Goal: Task Accomplishment & Management: Complete application form

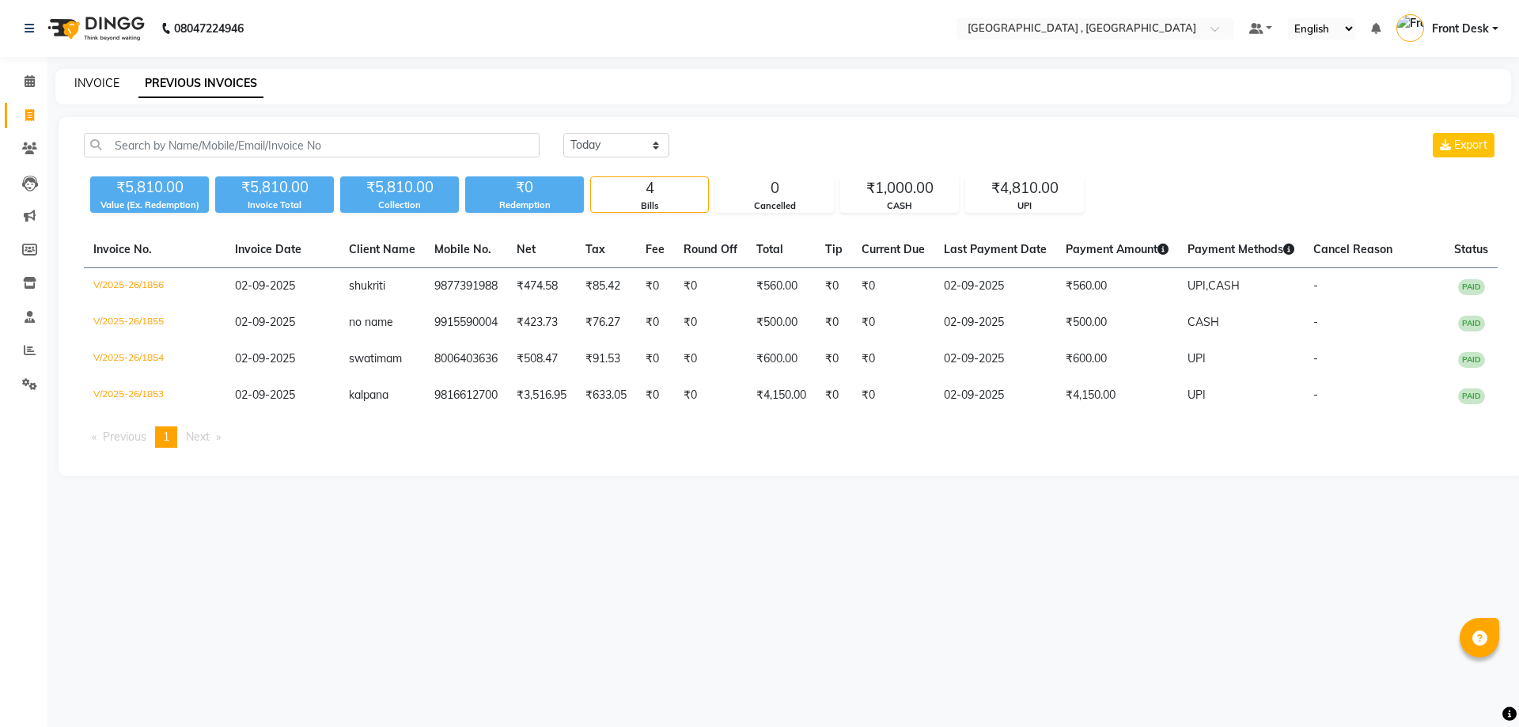
click at [104, 83] on link "INVOICE" at bounding box center [96, 83] width 45 height 14
select select "service"
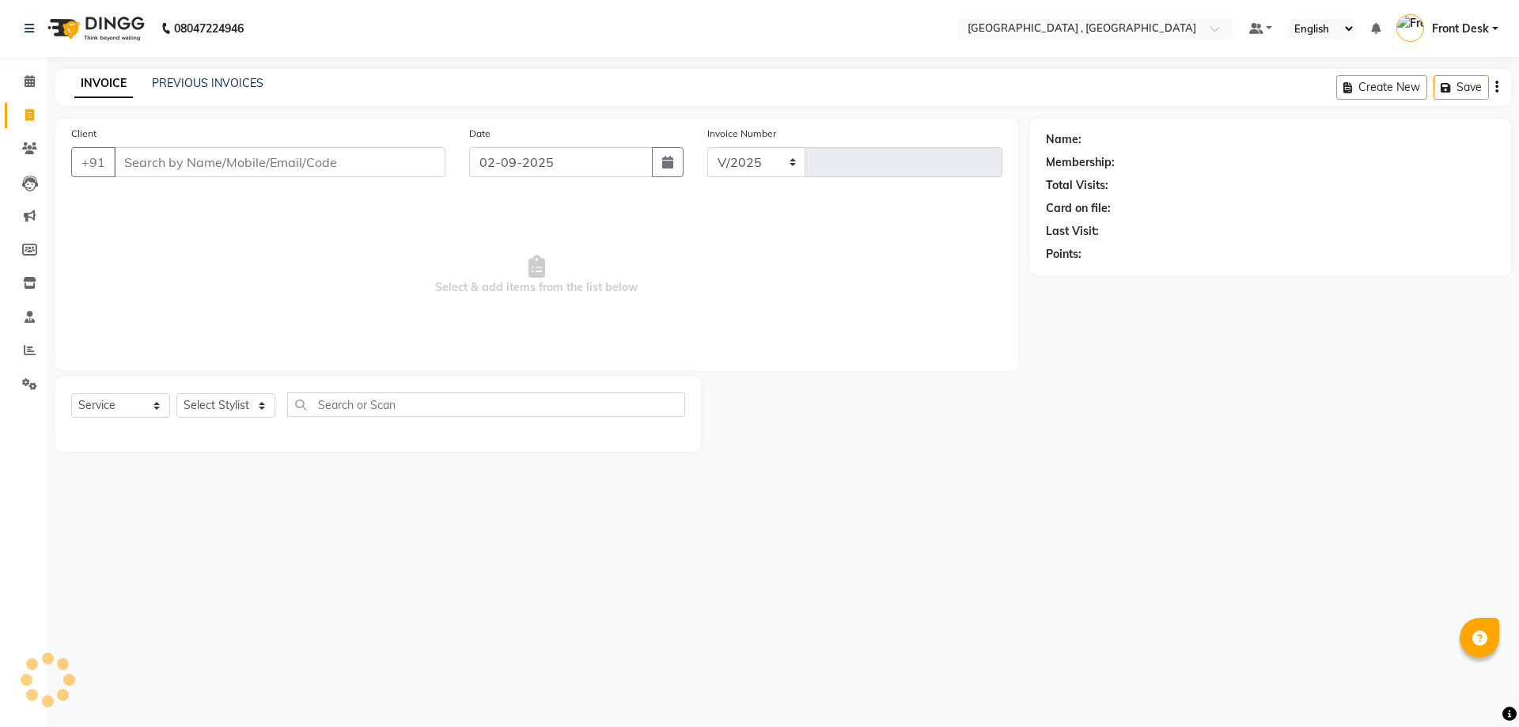
select select "5111"
type input "1857"
click at [100, 80] on link "INVOICE" at bounding box center [103, 84] width 59 height 28
click at [192, 85] on link "PREVIOUS INVOICES" at bounding box center [208, 83] width 112 height 14
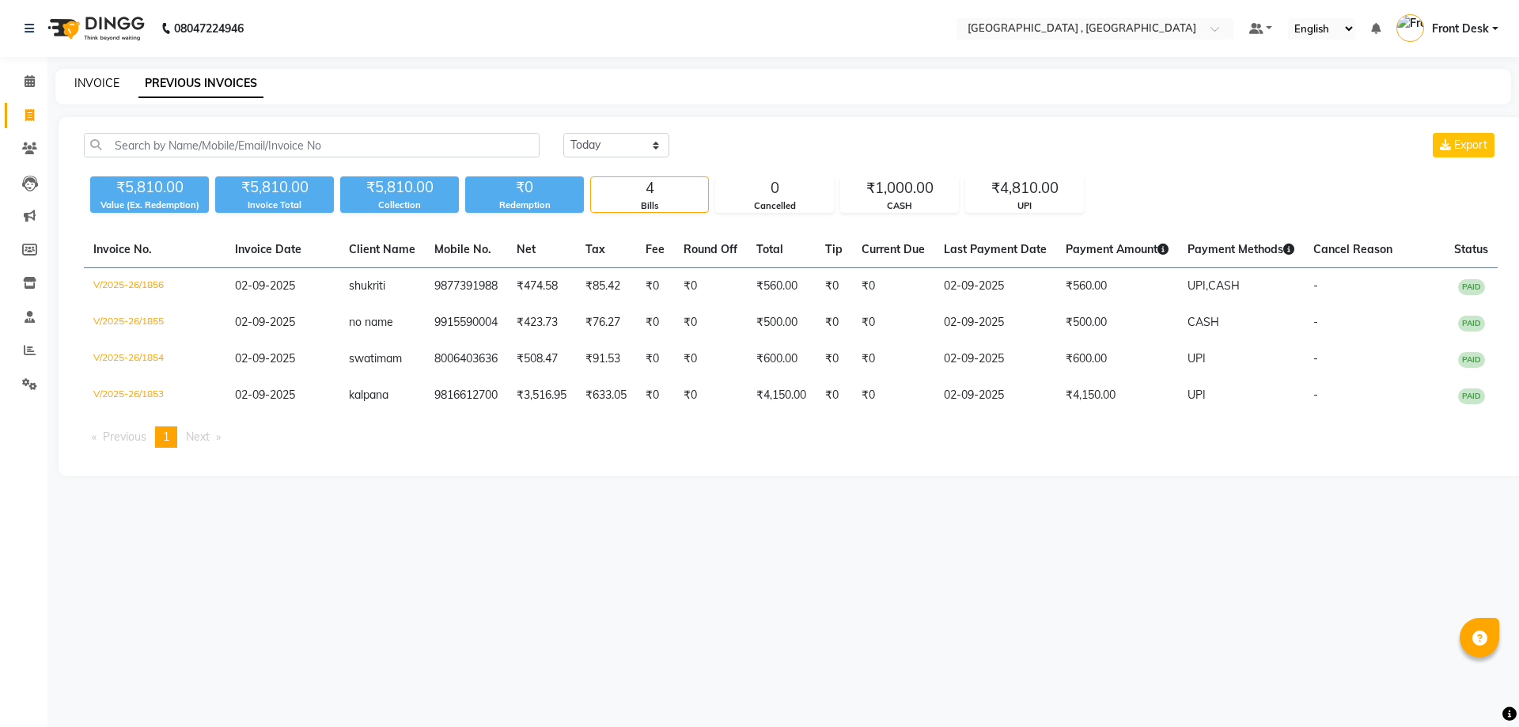
drag, startPoint x: 103, startPoint y: 74, endPoint x: 114, endPoint y: 78, distance: 11.5
click at [104, 74] on div "INVOICE PREVIOUS INVOICES" at bounding box center [783, 87] width 1456 height 36
click at [114, 78] on link "INVOICE" at bounding box center [96, 83] width 45 height 14
select select "service"
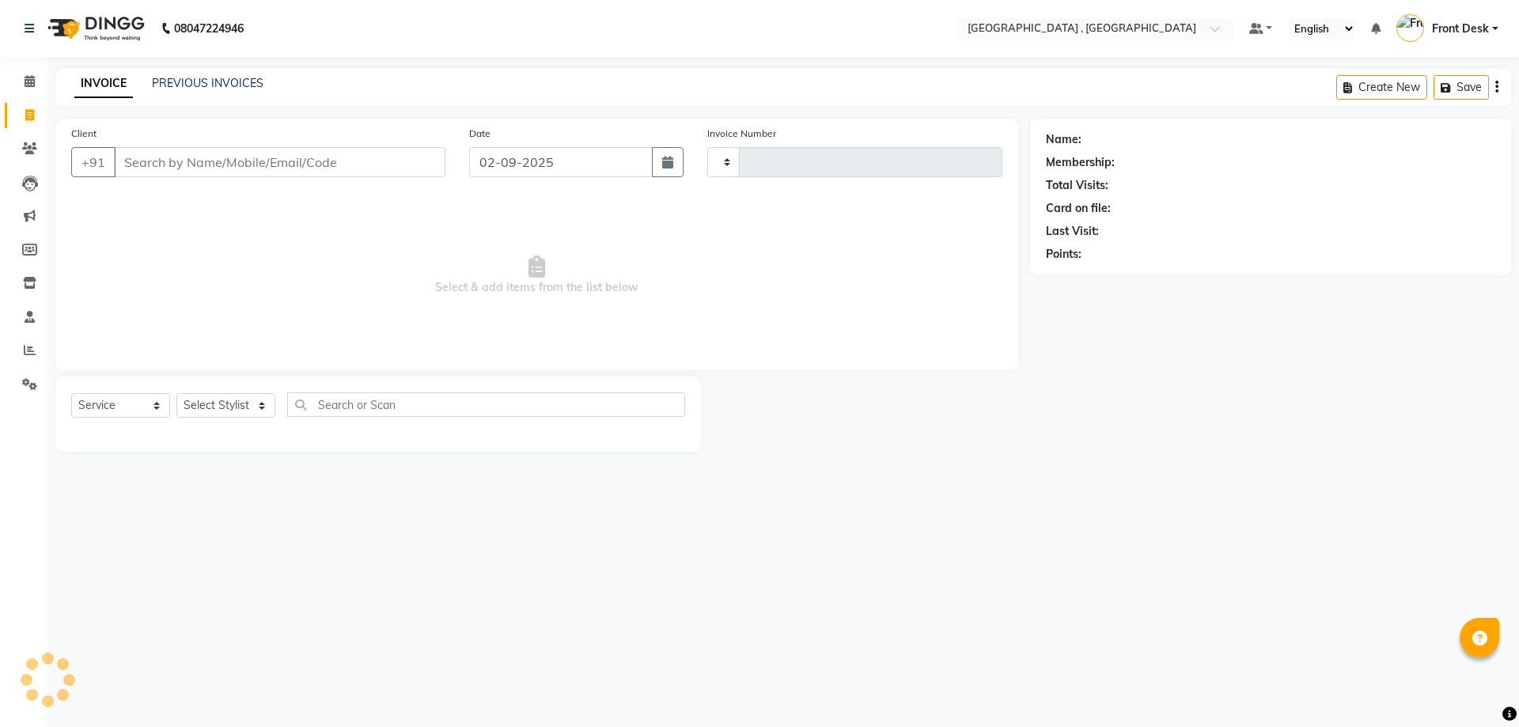
type input "1857"
select select "5111"
click at [205, 77] on link "PREVIOUS INVOICES" at bounding box center [208, 83] width 112 height 14
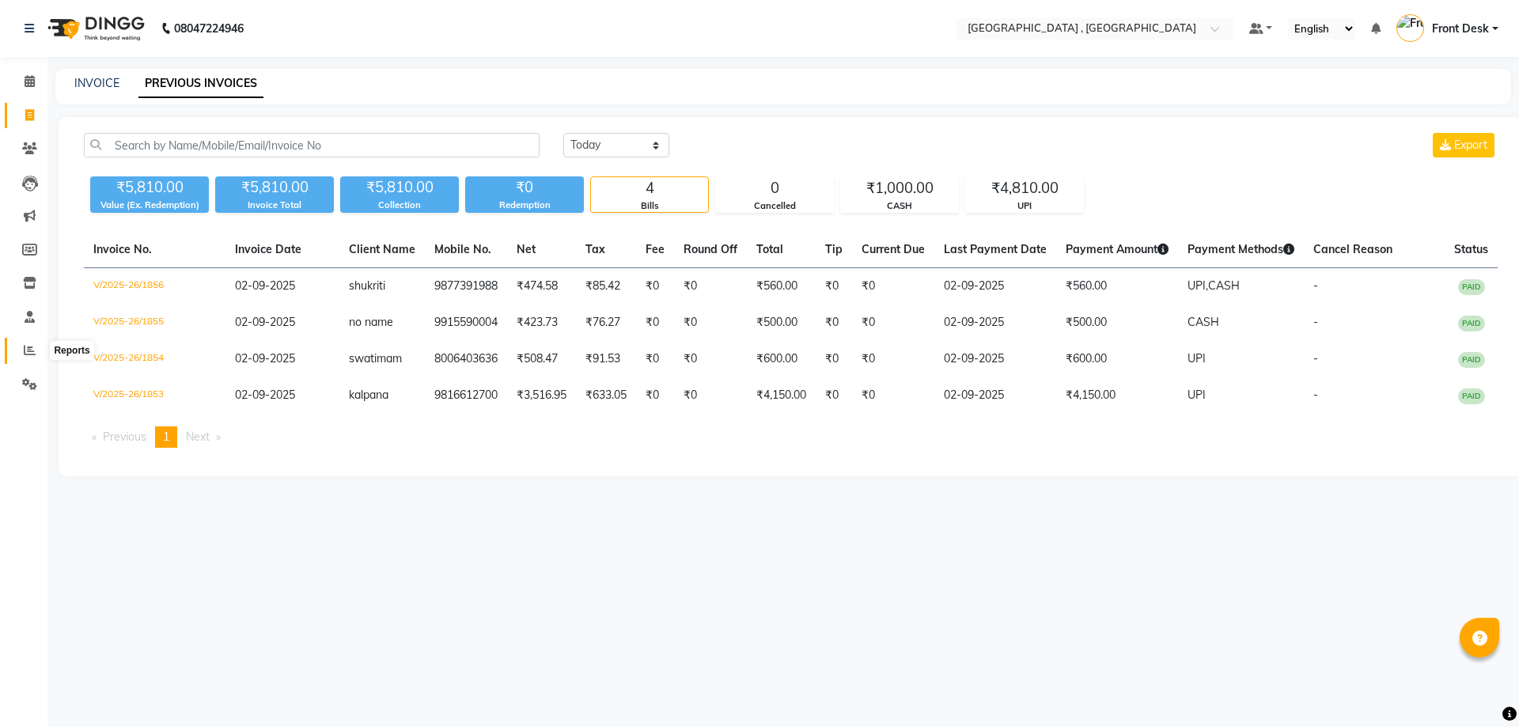
click at [25, 354] on icon at bounding box center [30, 350] width 12 height 12
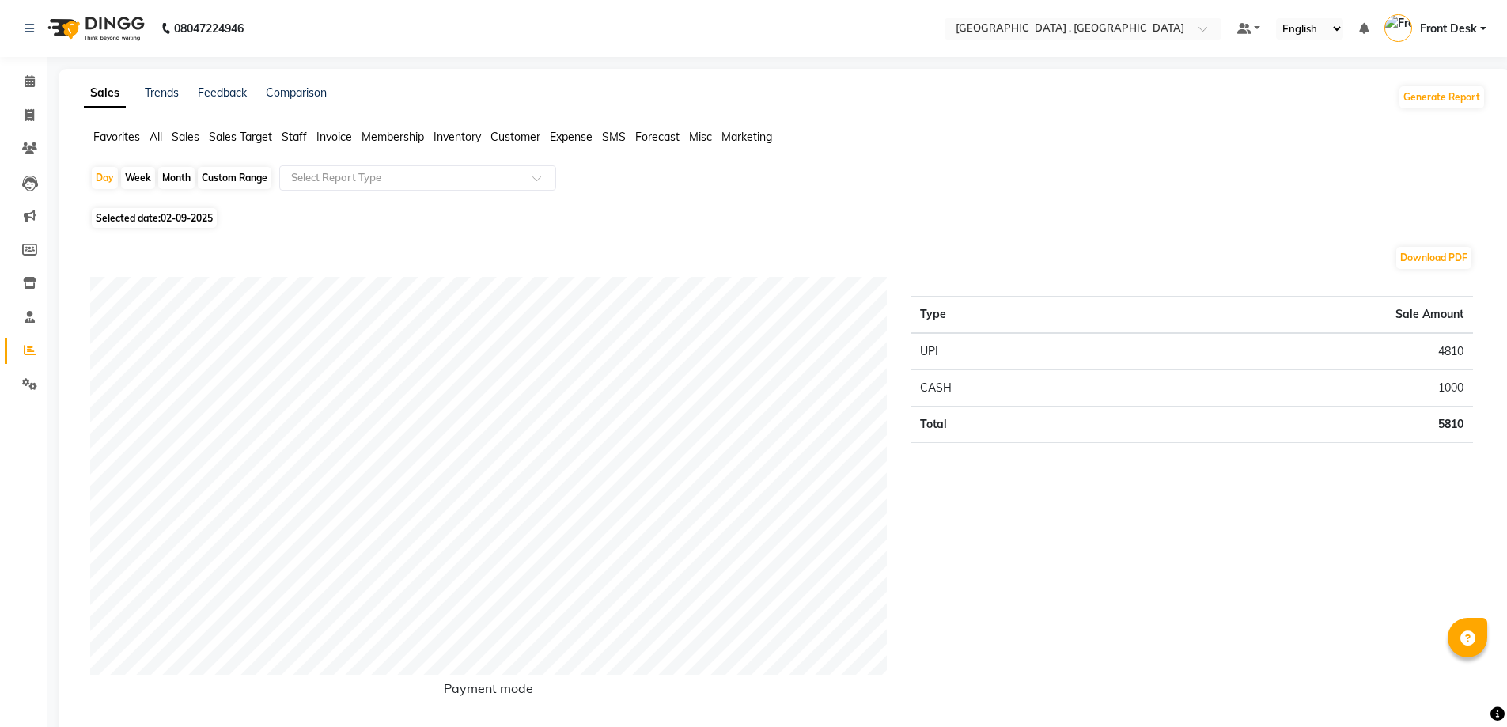
click at [313, 135] on ul "Favorites All Sales Sales Target Staff Invoice Membership Inventory Customer Ex…" at bounding box center [785, 137] width 1402 height 17
click at [300, 137] on span "Staff" at bounding box center [294, 137] width 25 height 14
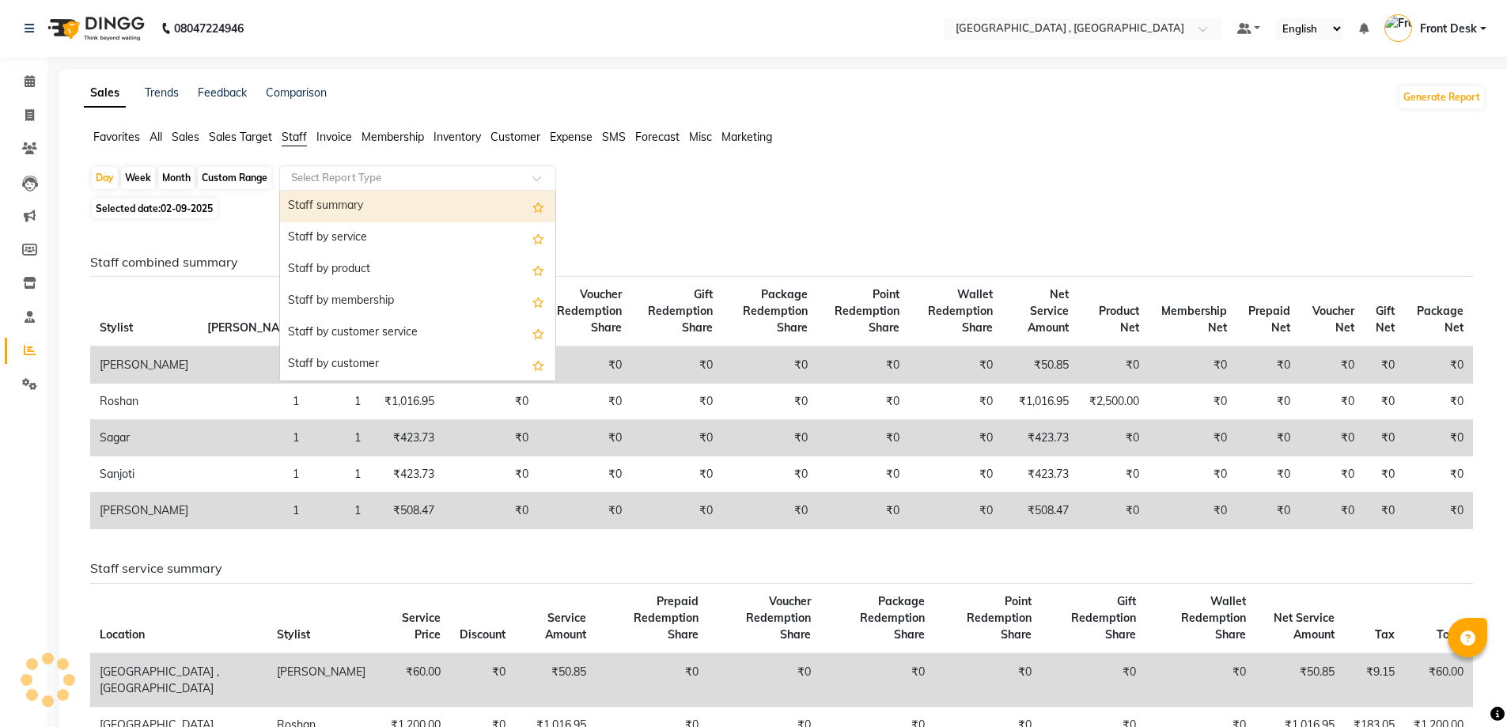
click at [331, 176] on input "text" at bounding box center [402, 178] width 228 height 16
click at [331, 204] on div "Staff summary" at bounding box center [417, 207] width 275 height 32
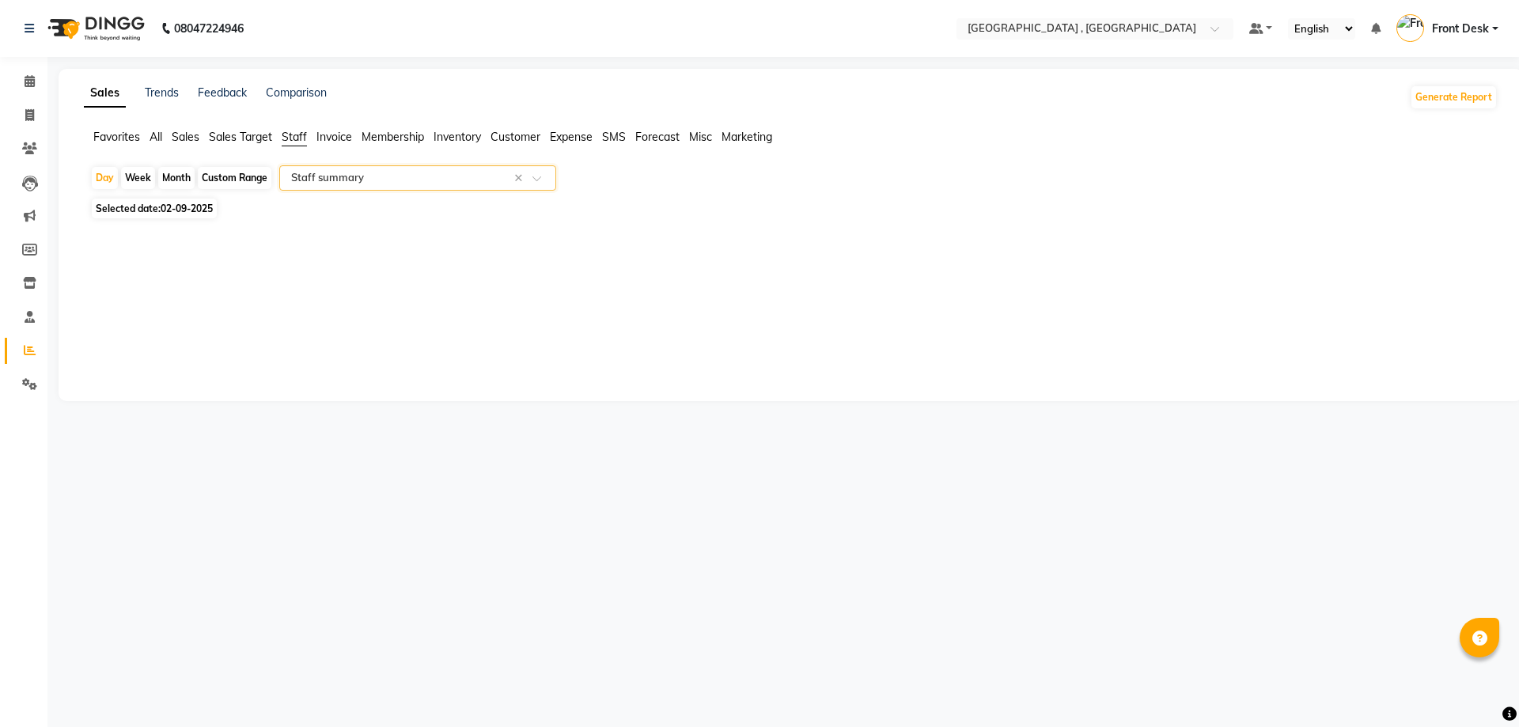
select select "full_report"
select select "csv"
click at [218, 183] on div "Custom Range" at bounding box center [235, 178] width 74 height 22
select select "9"
select select "2025"
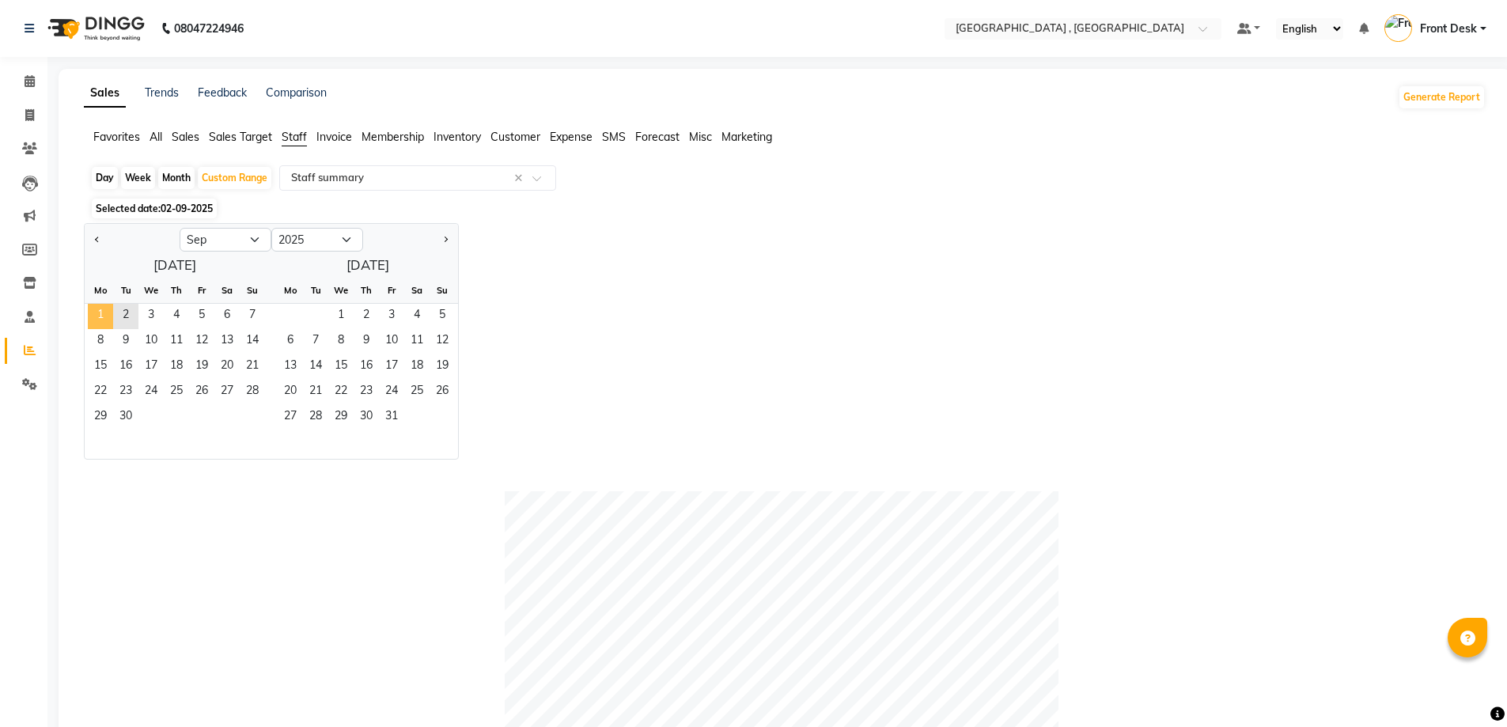
click at [106, 316] on span "1" at bounding box center [100, 316] width 25 height 25
click at [134, 316] on span "2" at bounding box center [125, 316] width 25 height 25
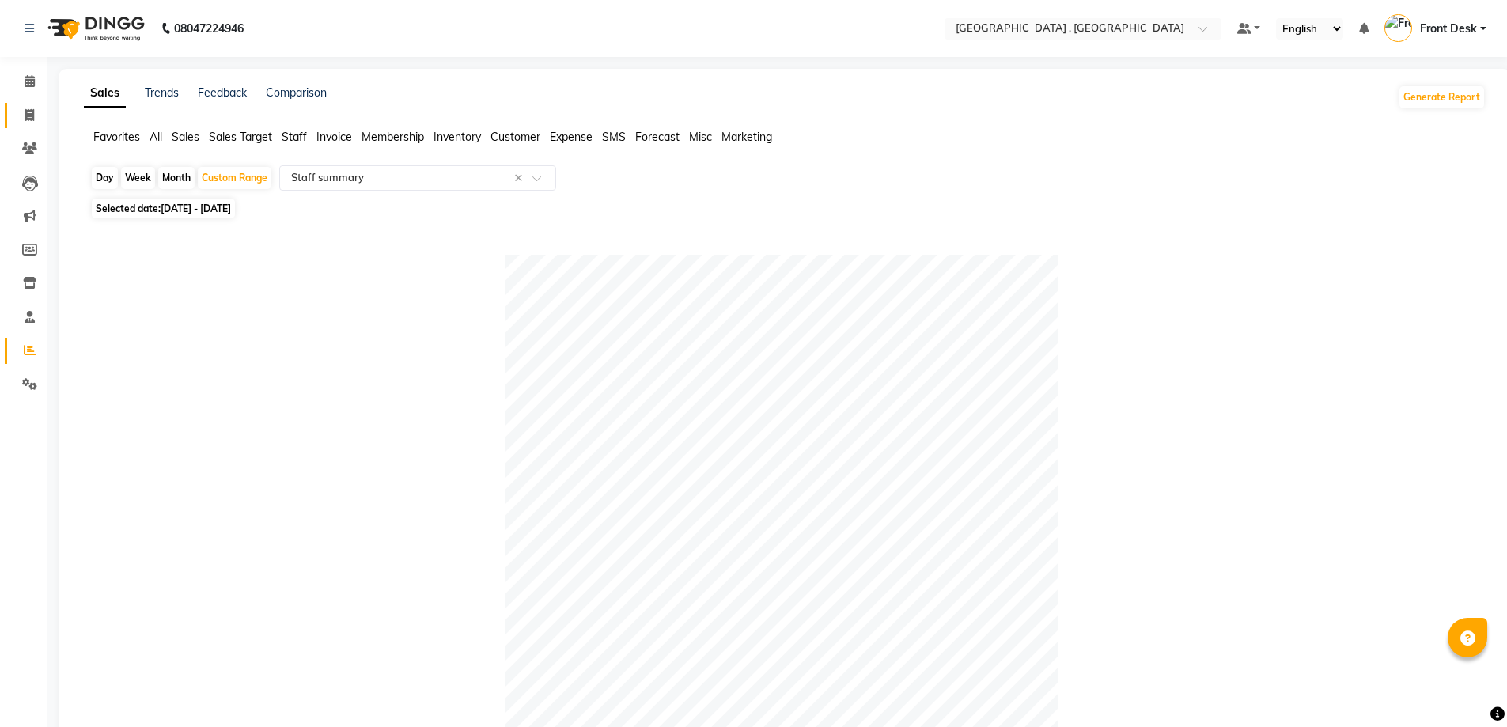
click at [18, 105] on link "Invoice" at bounding box center [24, 116] width 38 height 26
select select "5111"
select select "service"
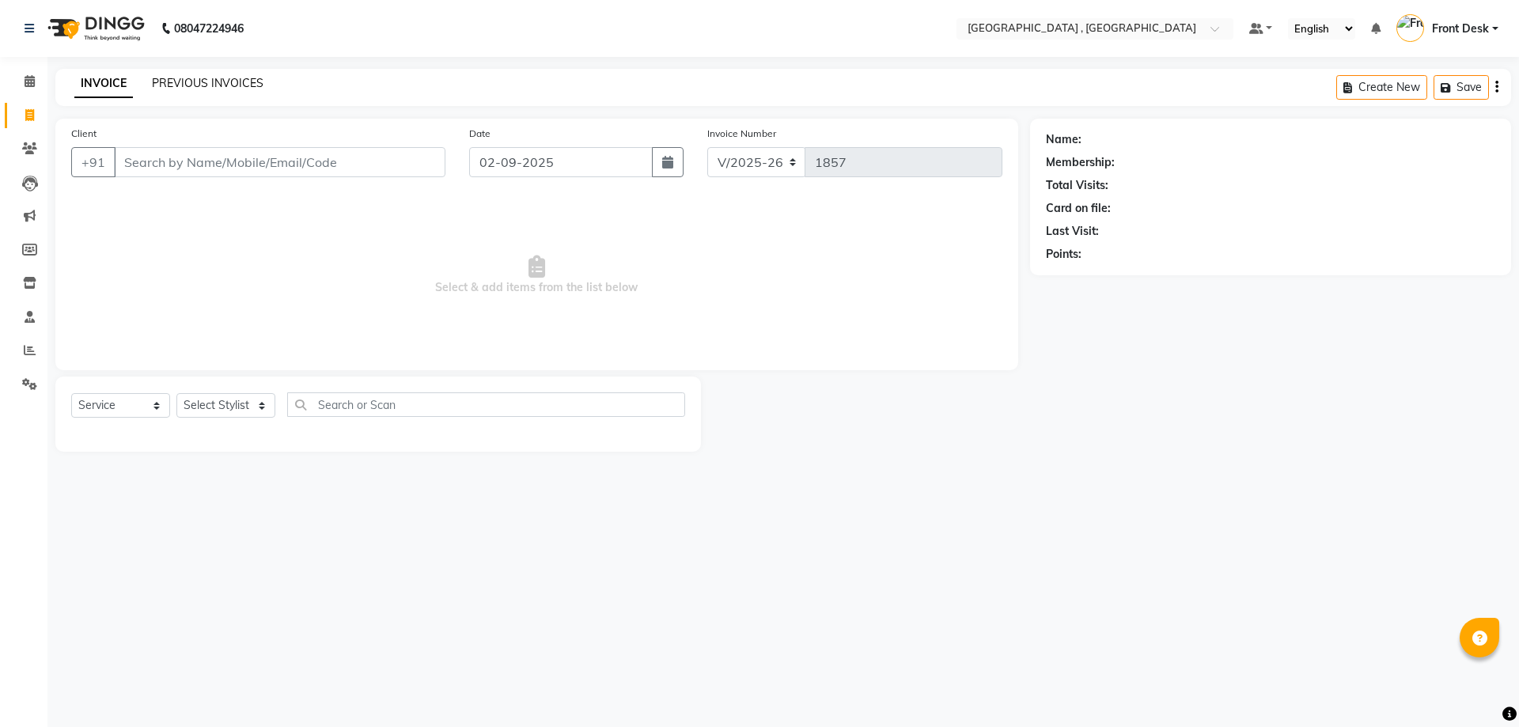
click at [181, 85] on link "PREVIOUS INVOICES" at bounding box center [208, 83] width 112 height 14
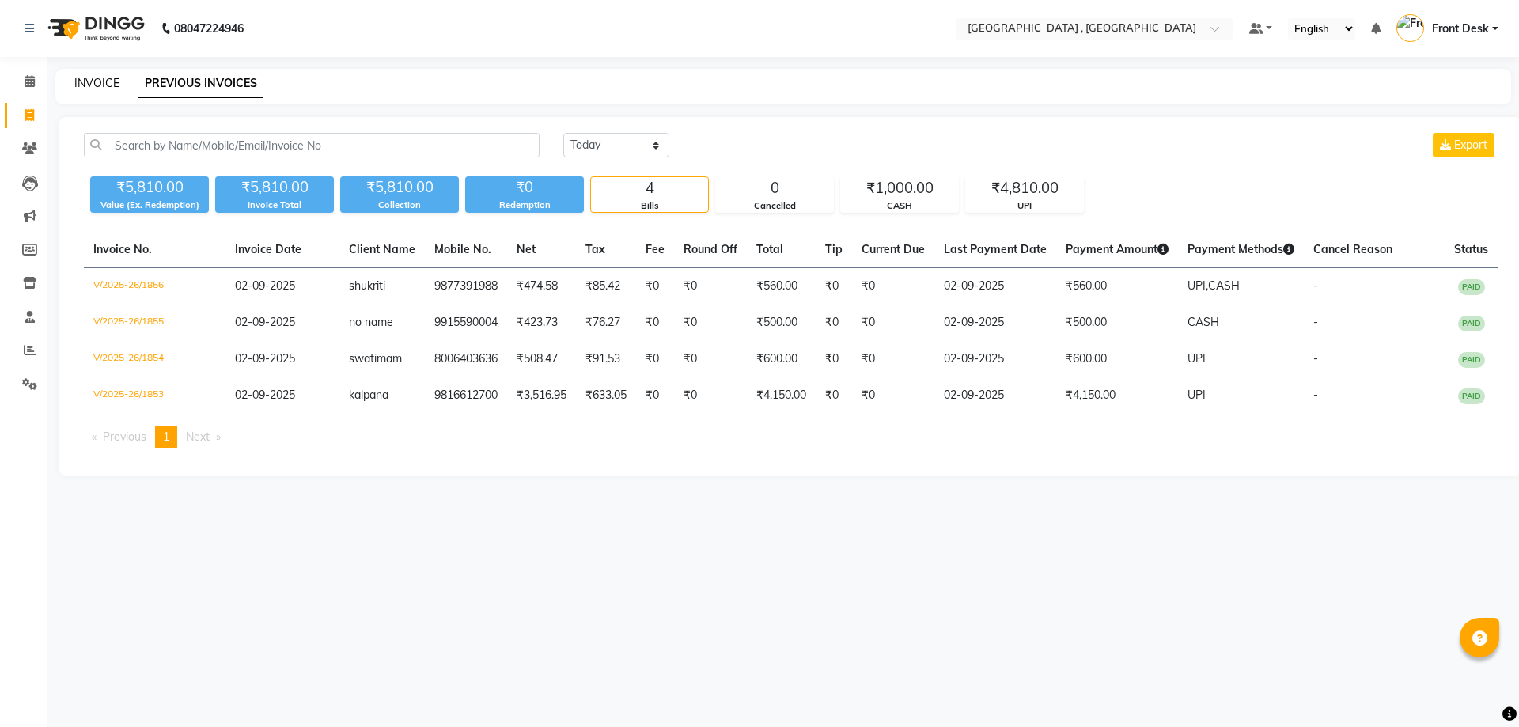
click at [93, 77] on link "INVOICE" at bounding box center [96, 83] width 45 height 14
select select "service"
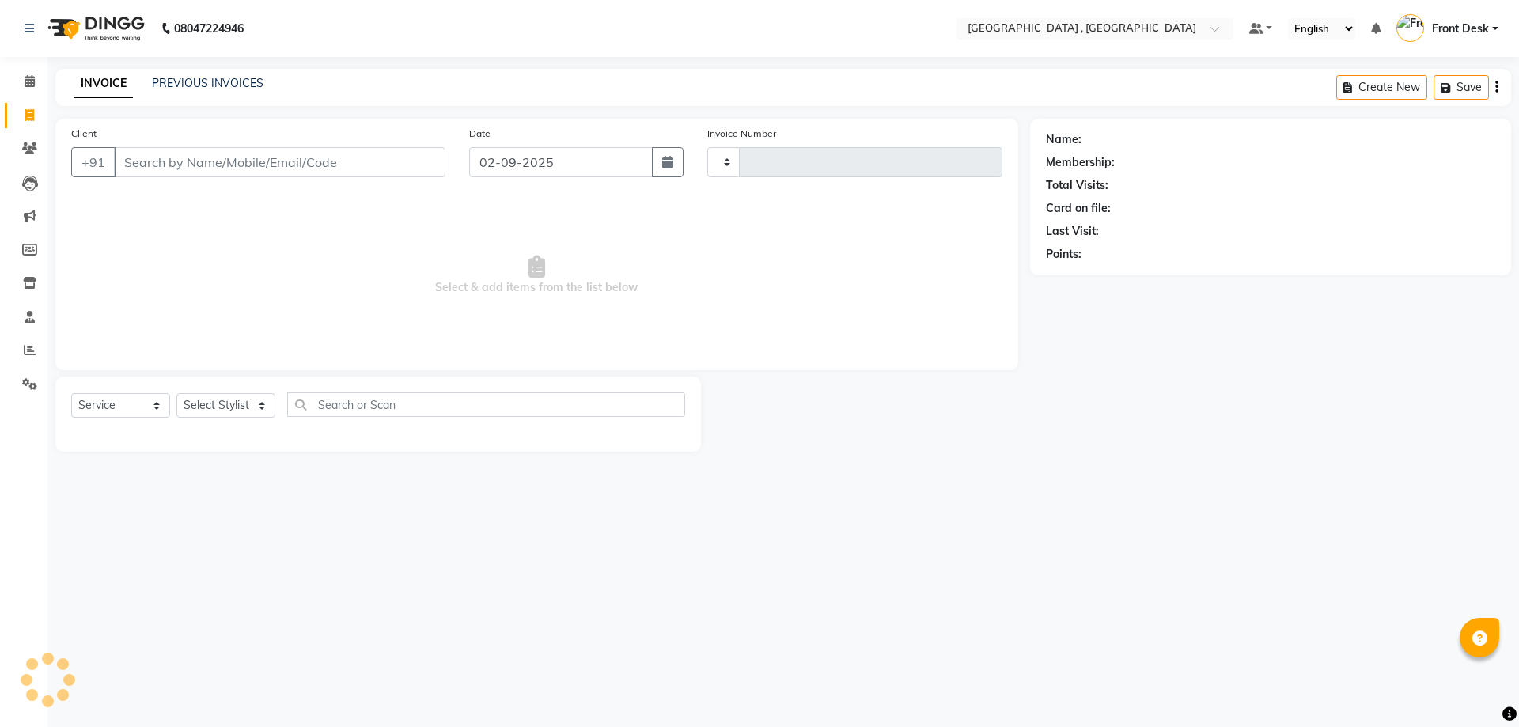
click at [155, 158] on input "Client" at bounding box center [279, 162] width 331 height 30
type input "1857"
select select "5111"
click at [178, 160] on input "Client" at bounding box center [279, 162] width 331 height 30
type input "8949487359"
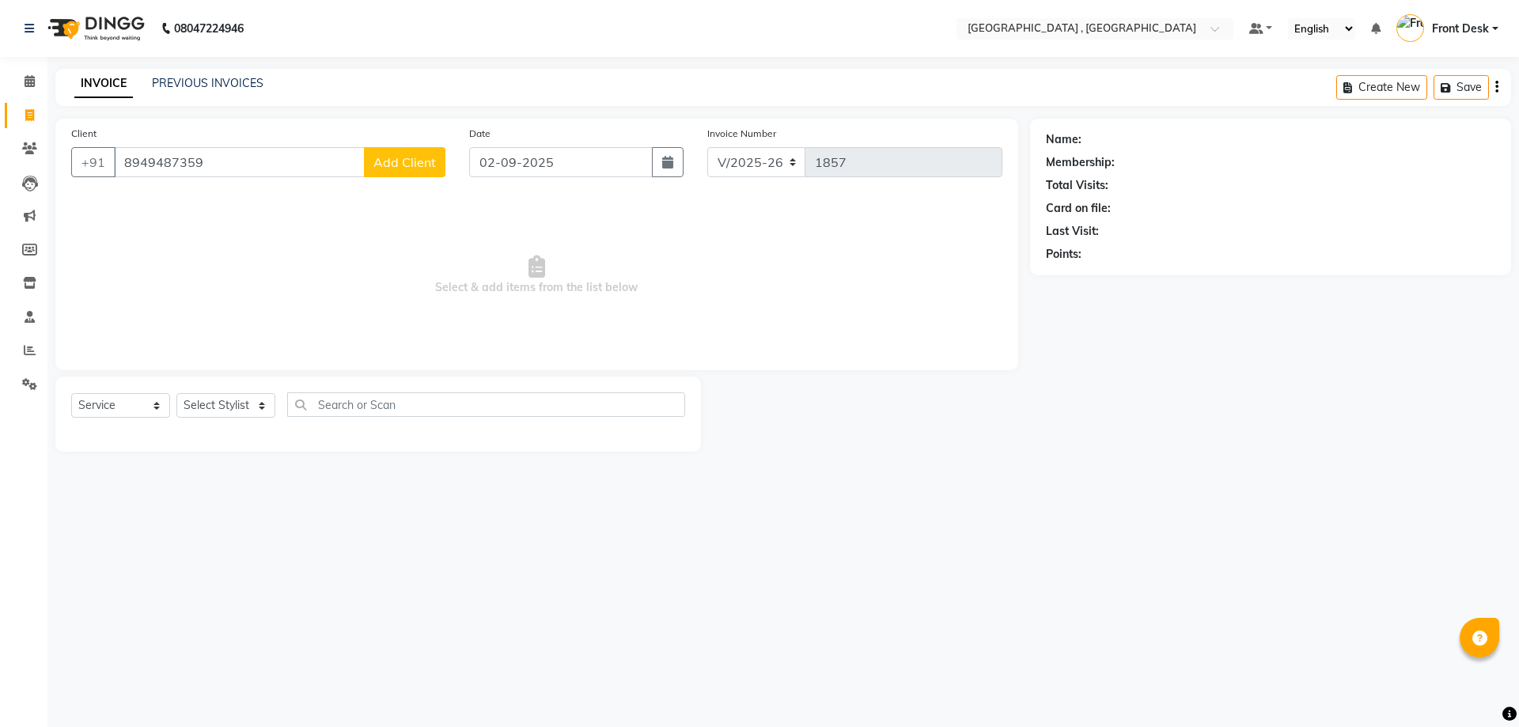
click at [425, 169] on span "Add Client" at bounding box center [404, 162] width 62 height 16
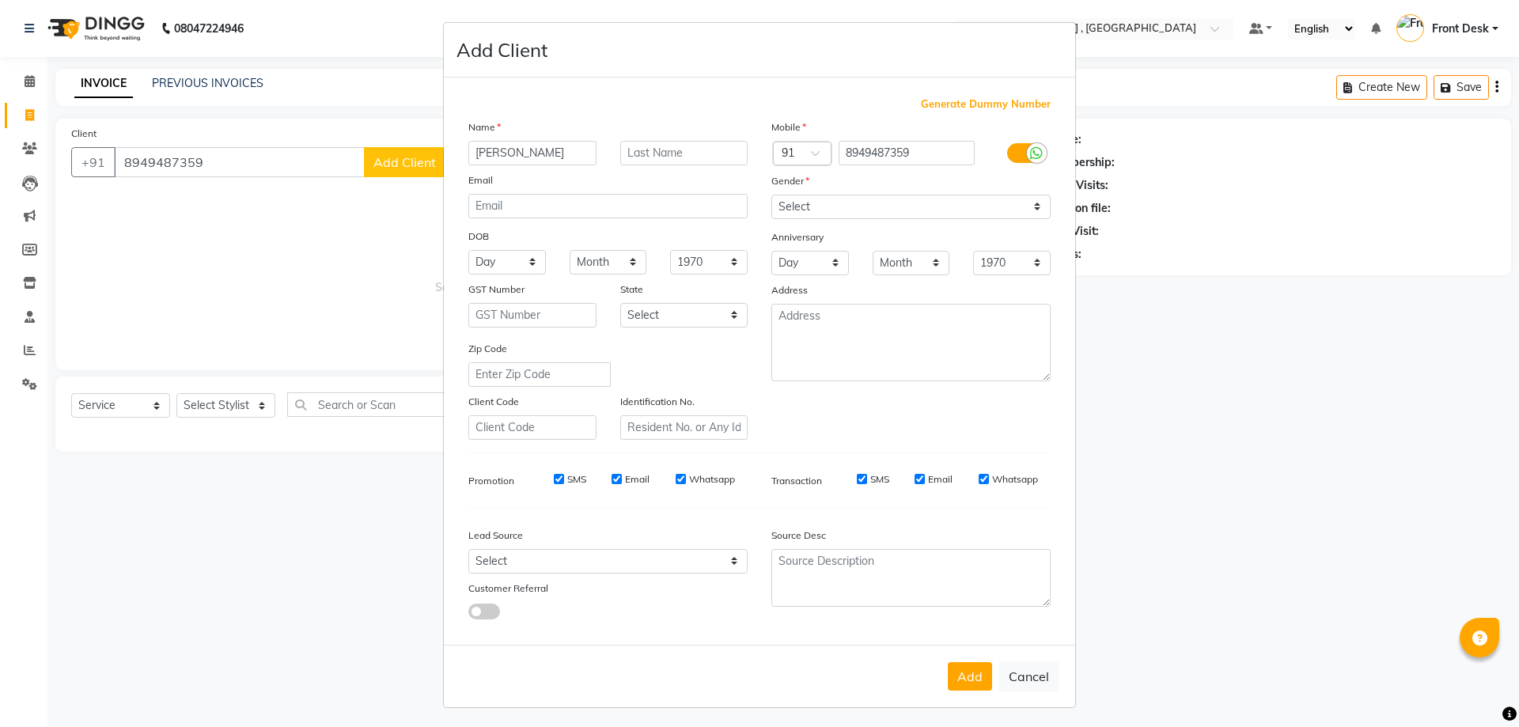
type input "aayushi"
click at [978, 200] on select "Select Male Female Other Prefer Not To Say" at bounding box center [910, 207] width 279 height 25
select select "female"
click at [771, 195] on select "Select Male Female Other Prefer Not To Say" at bounding box center [910, 207] width 279 height 25
click at [960, 684] on button "Add" at bounding box center [970, 676] width 44 height 28
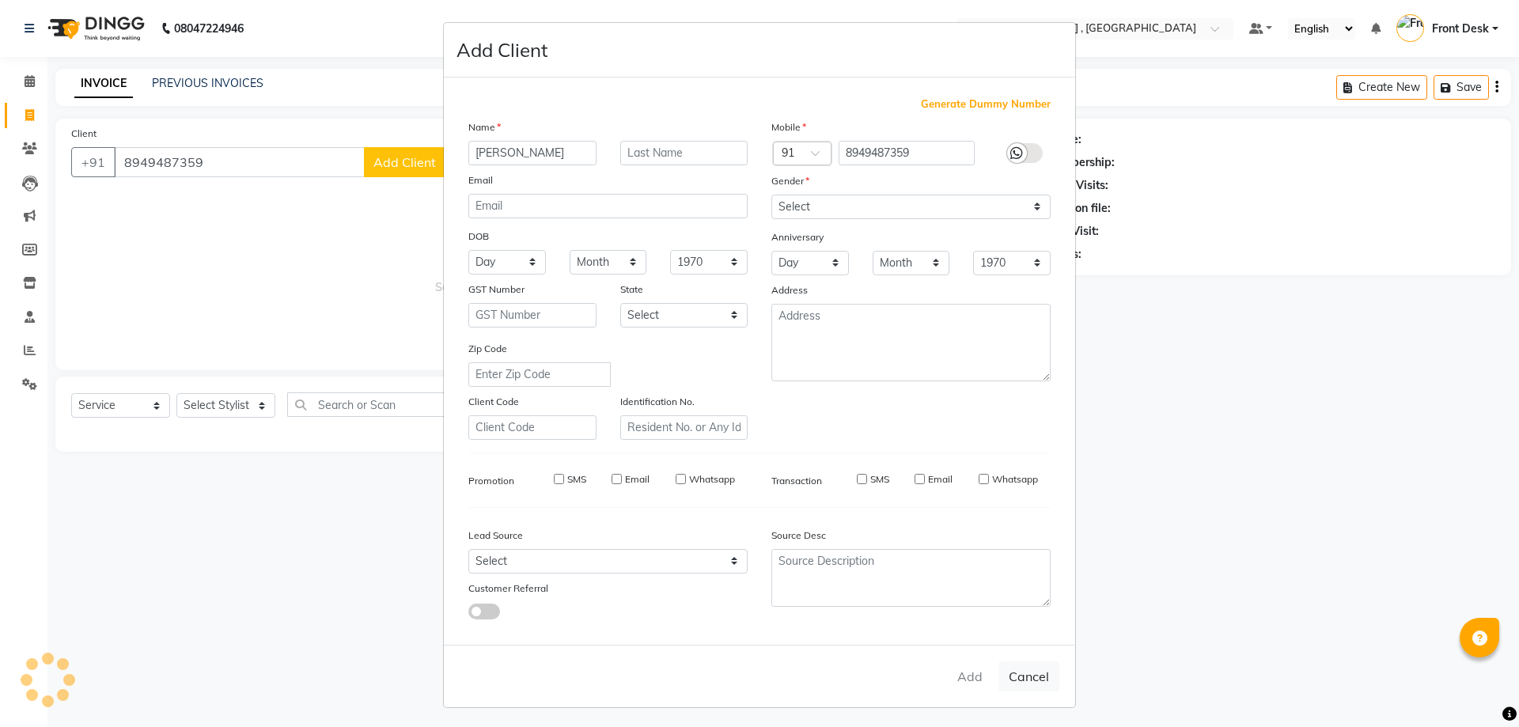
select select
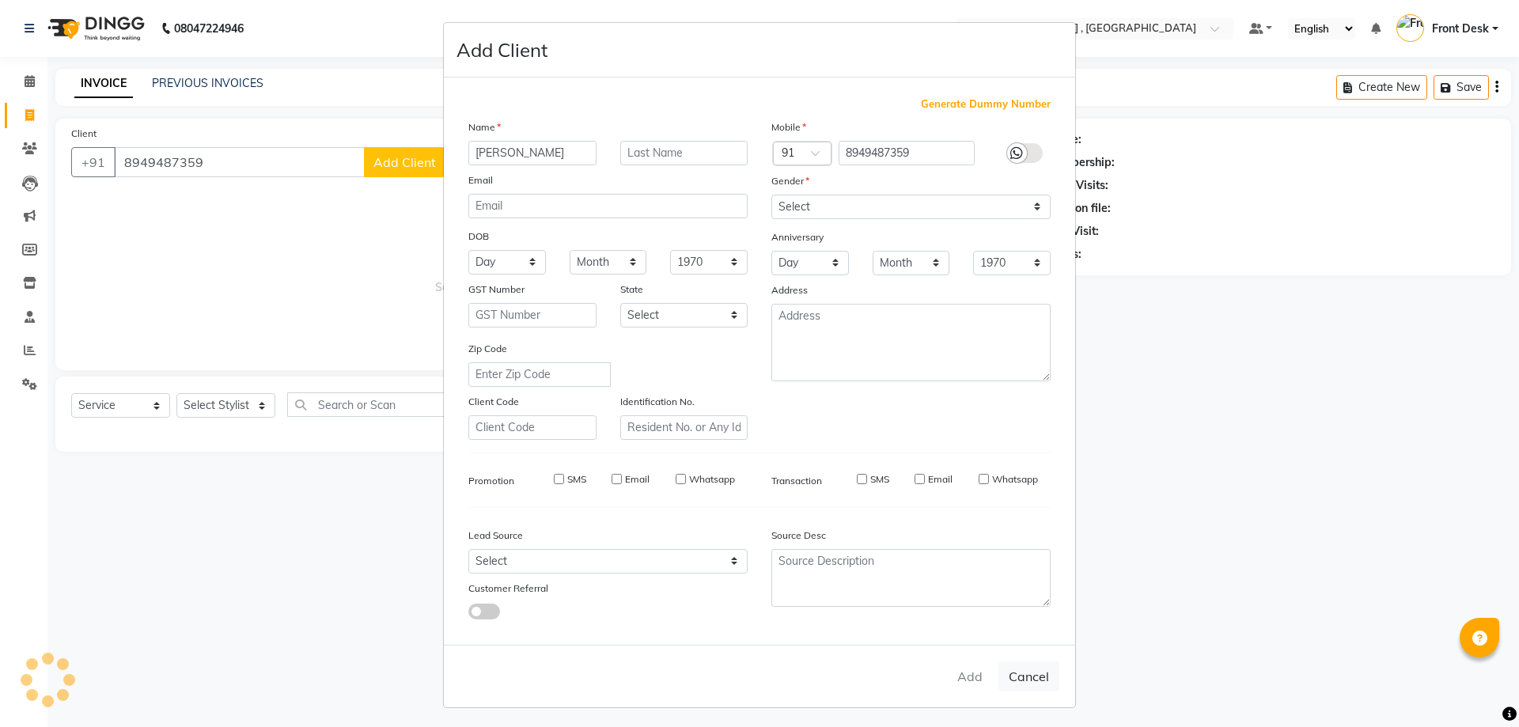
select select
checkbox input "false"
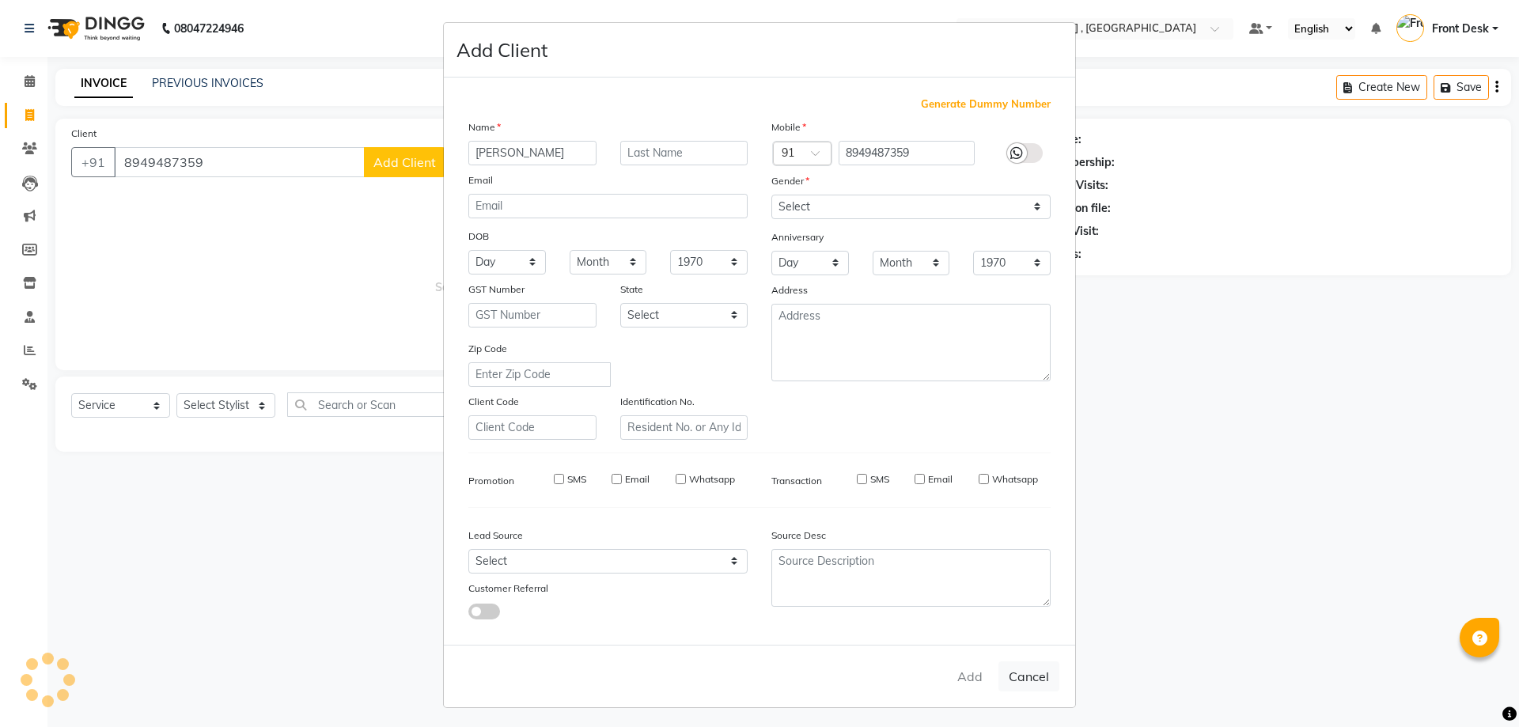
checkbox input "false"
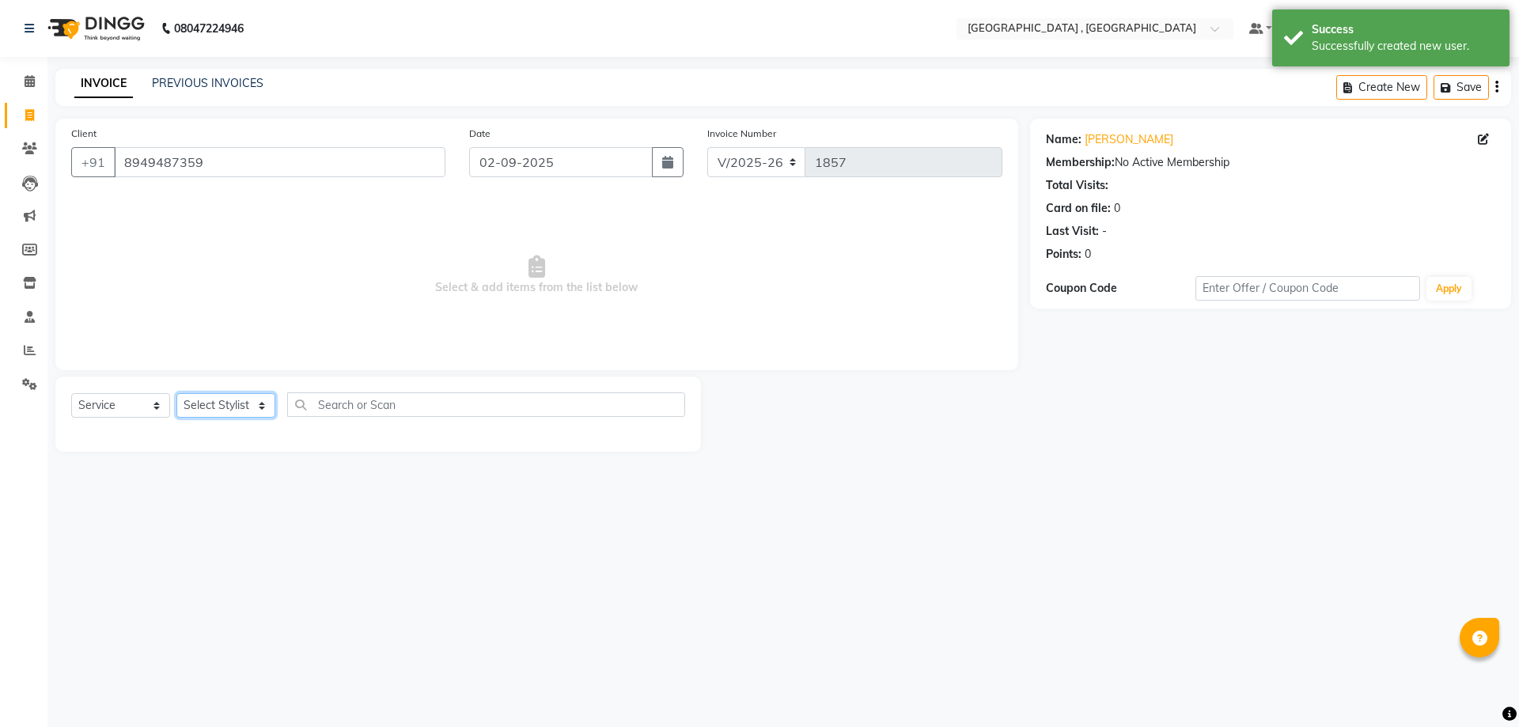
click at [257, 394] on select "Select Stylist anand anil anuj anuja mam ashok diksha Front Desk manpreet Nosha…" at bounding box center [225, 405] width 99 height 25
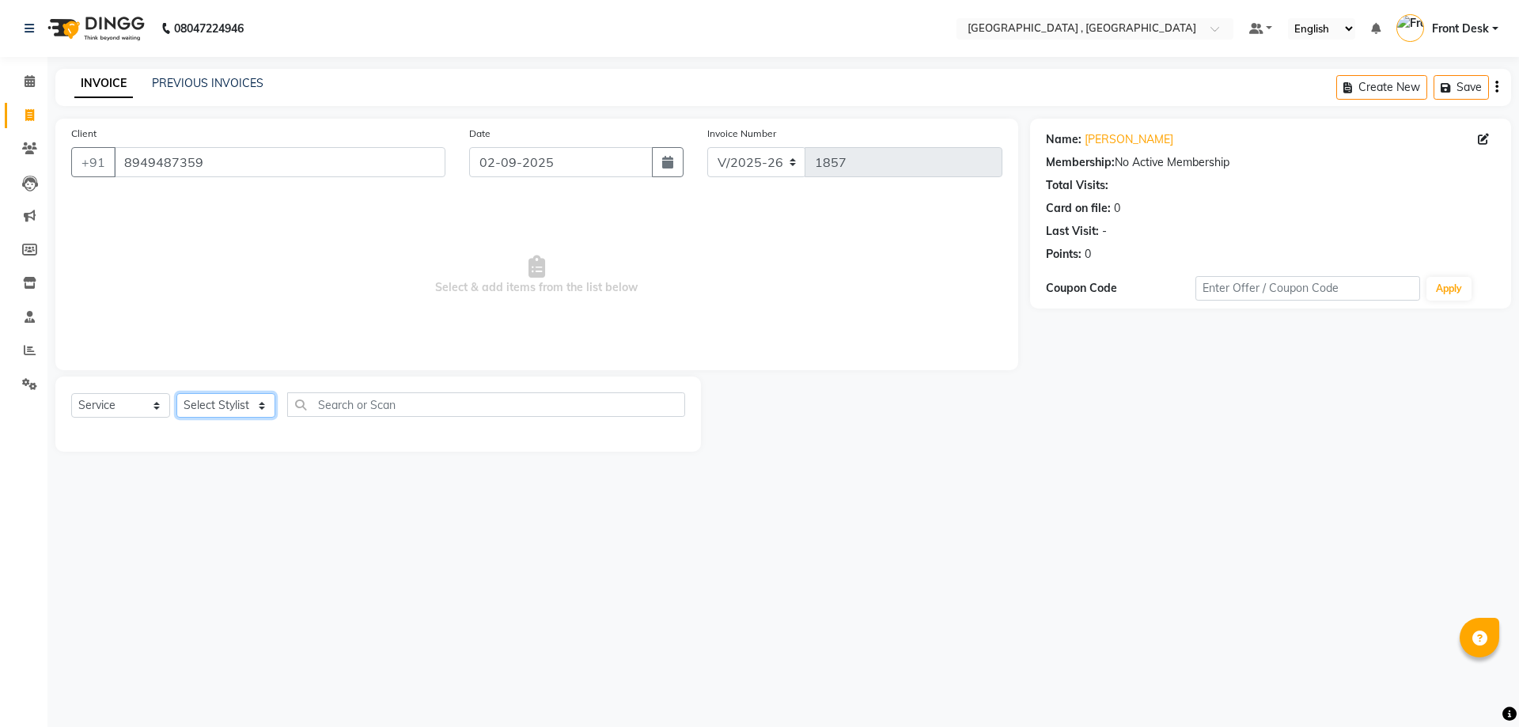
select select "32535"
click at [176, 393] on select "Select Stylist anand anil anuj anuja mam ashok diksha Front Desk manpreet Nosha…" at bounding box center [225, 405] width 99 height 25
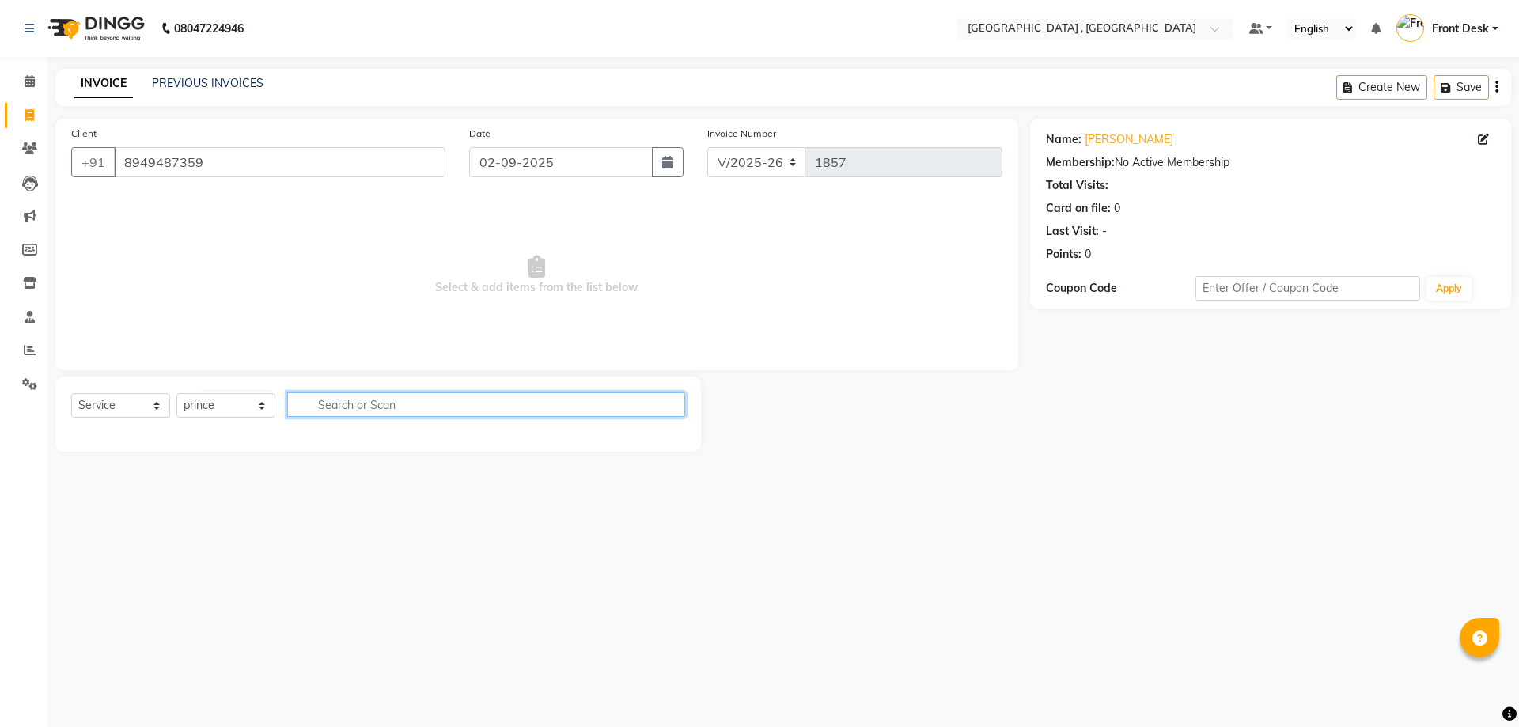
click at [341, 403] on input "text" at bounding box center [486, 404] width 398 height 25
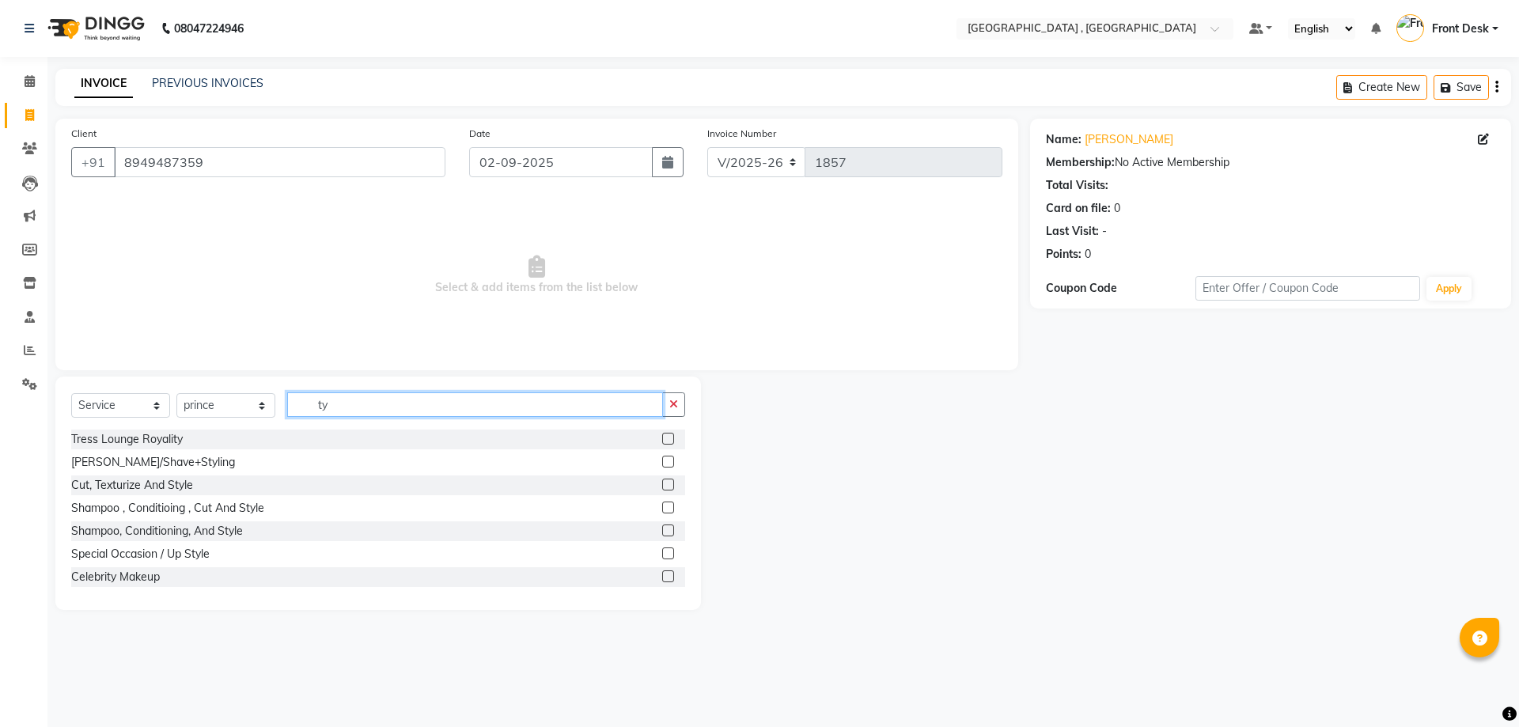
type input "t"
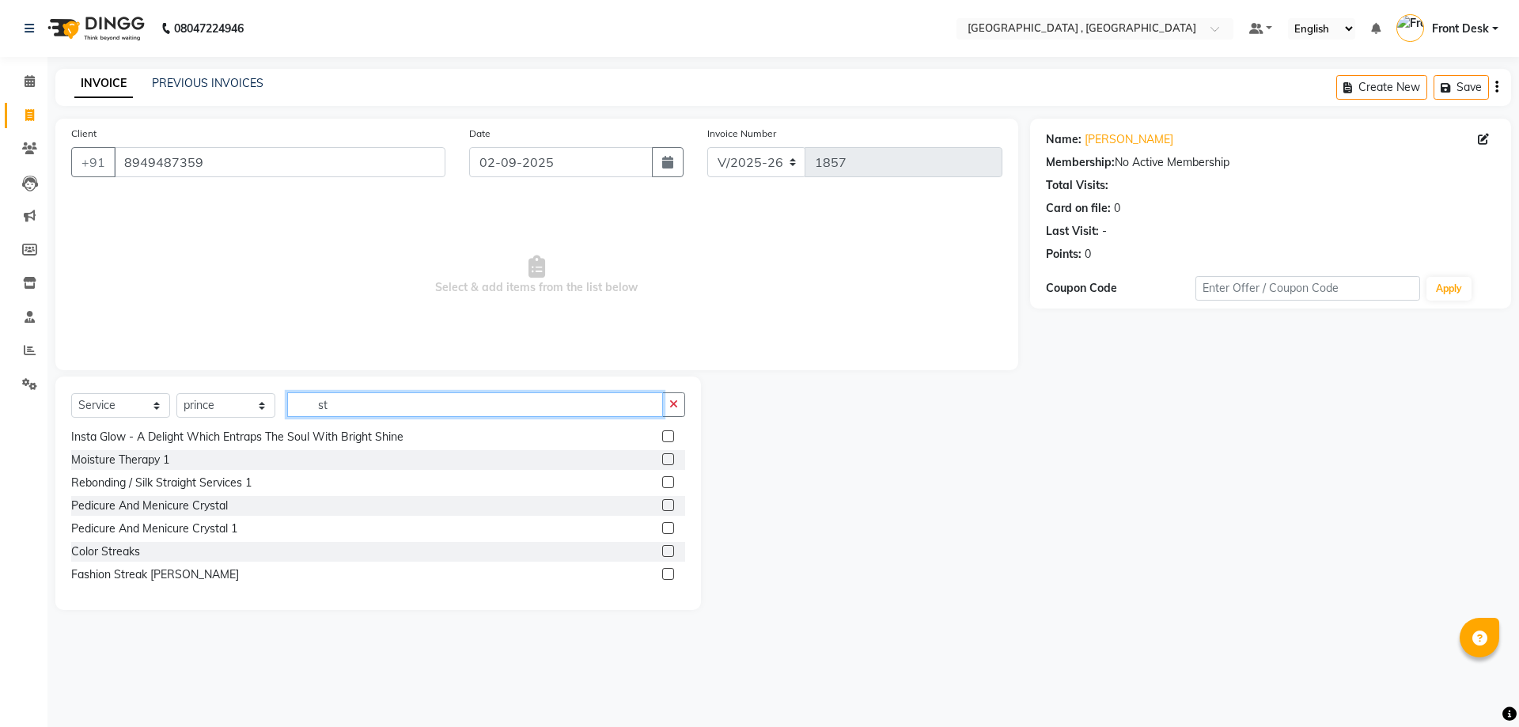
scroll to position [691, 0]
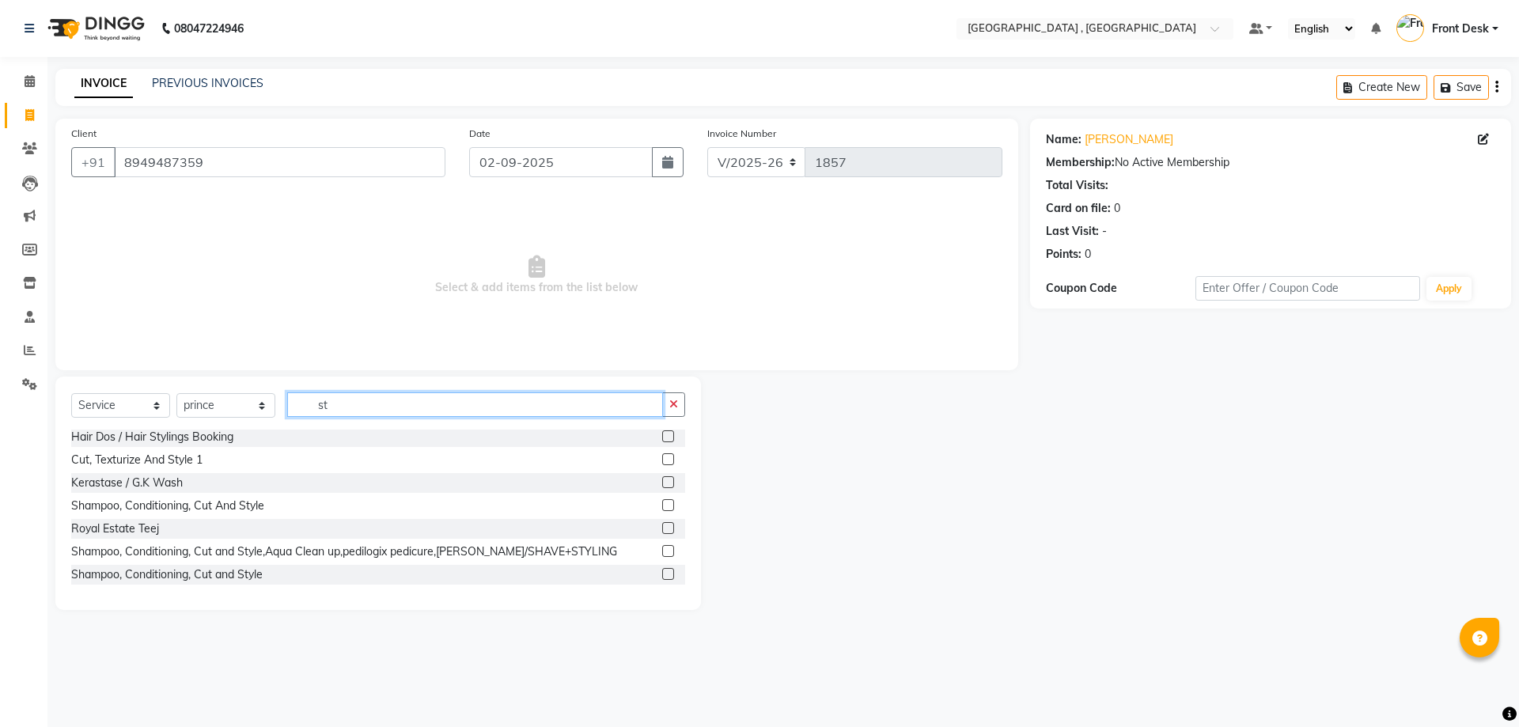
type input "s"
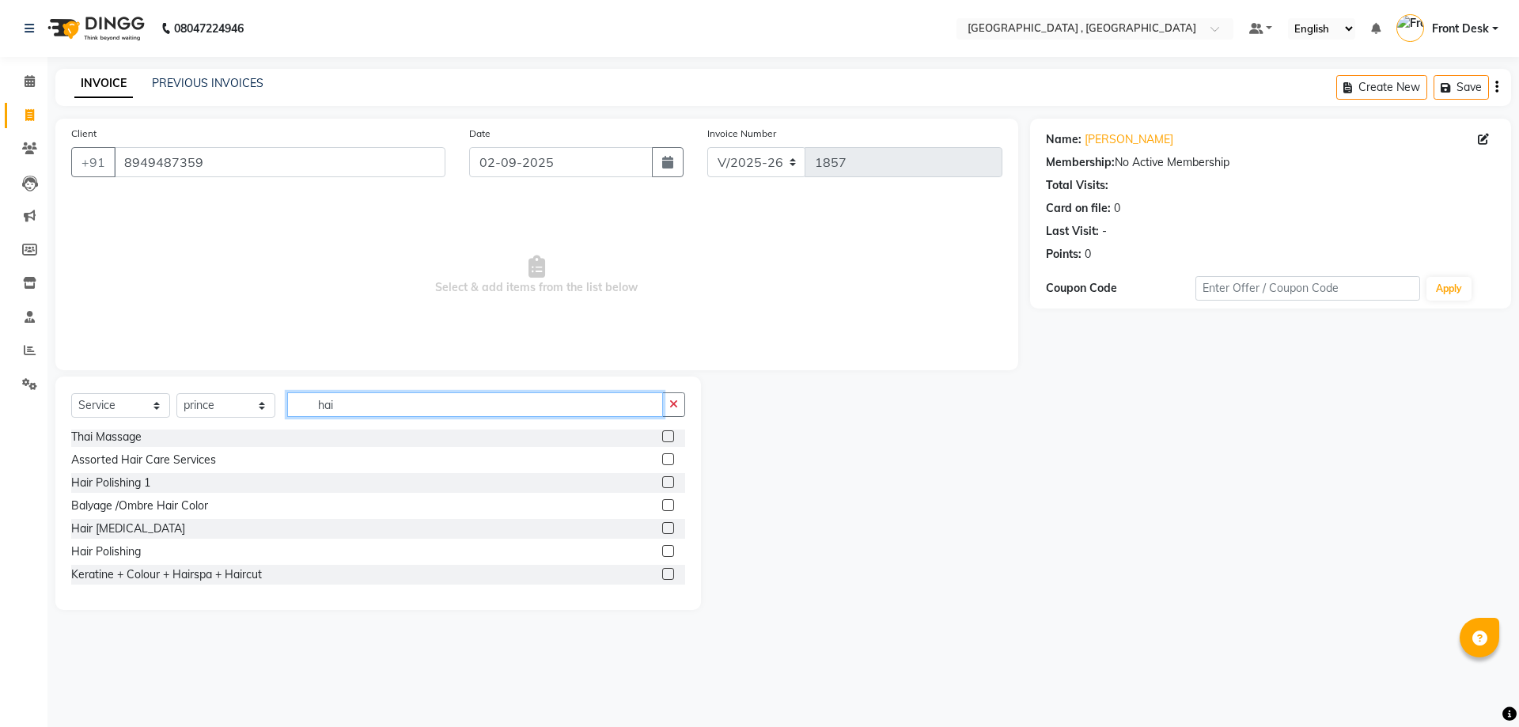
scroll to position [25, 0]
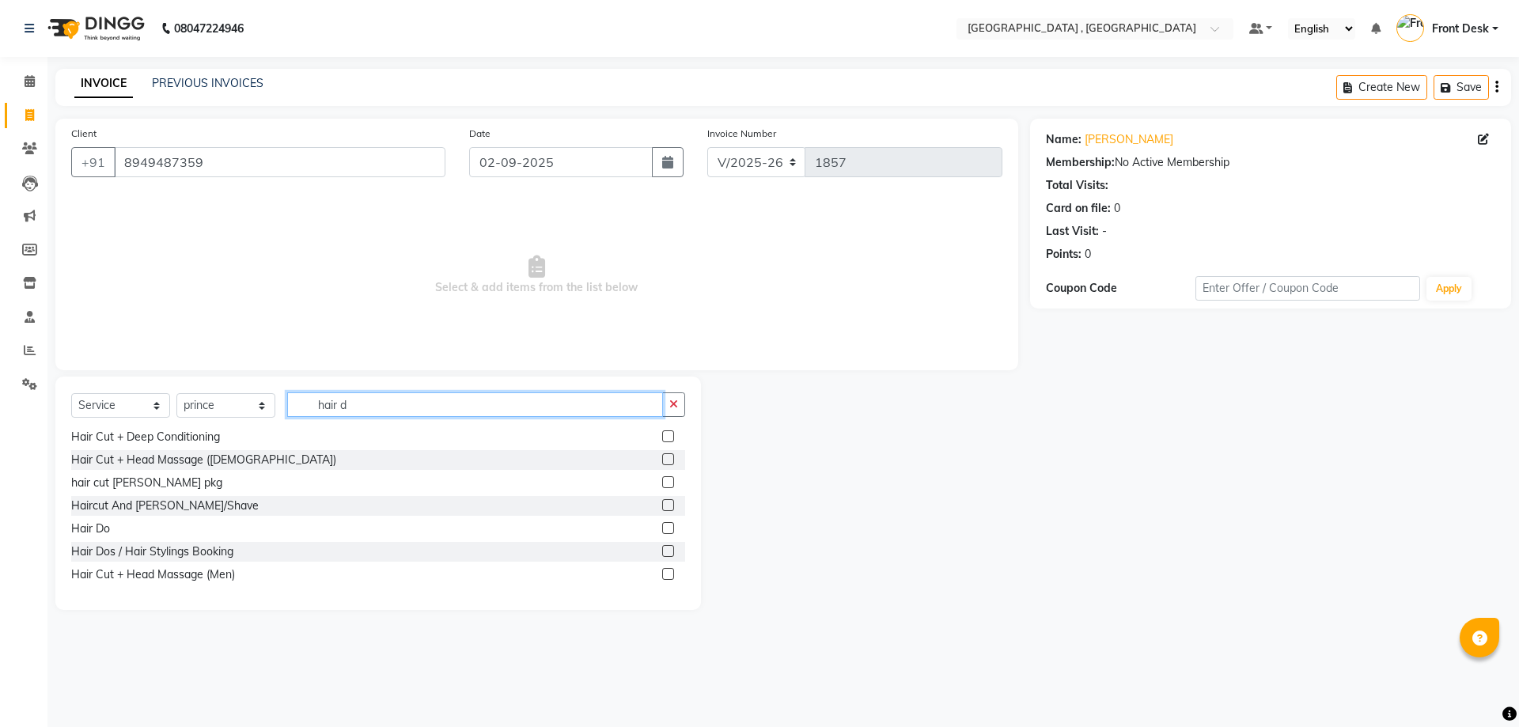
type input "hair d"
click at [662, 526] on label at bounding box center [668, 528] width 12 height 12
click at [662, 526] on input "checkbox" at bounding box center [667, 529] width 10 height 10
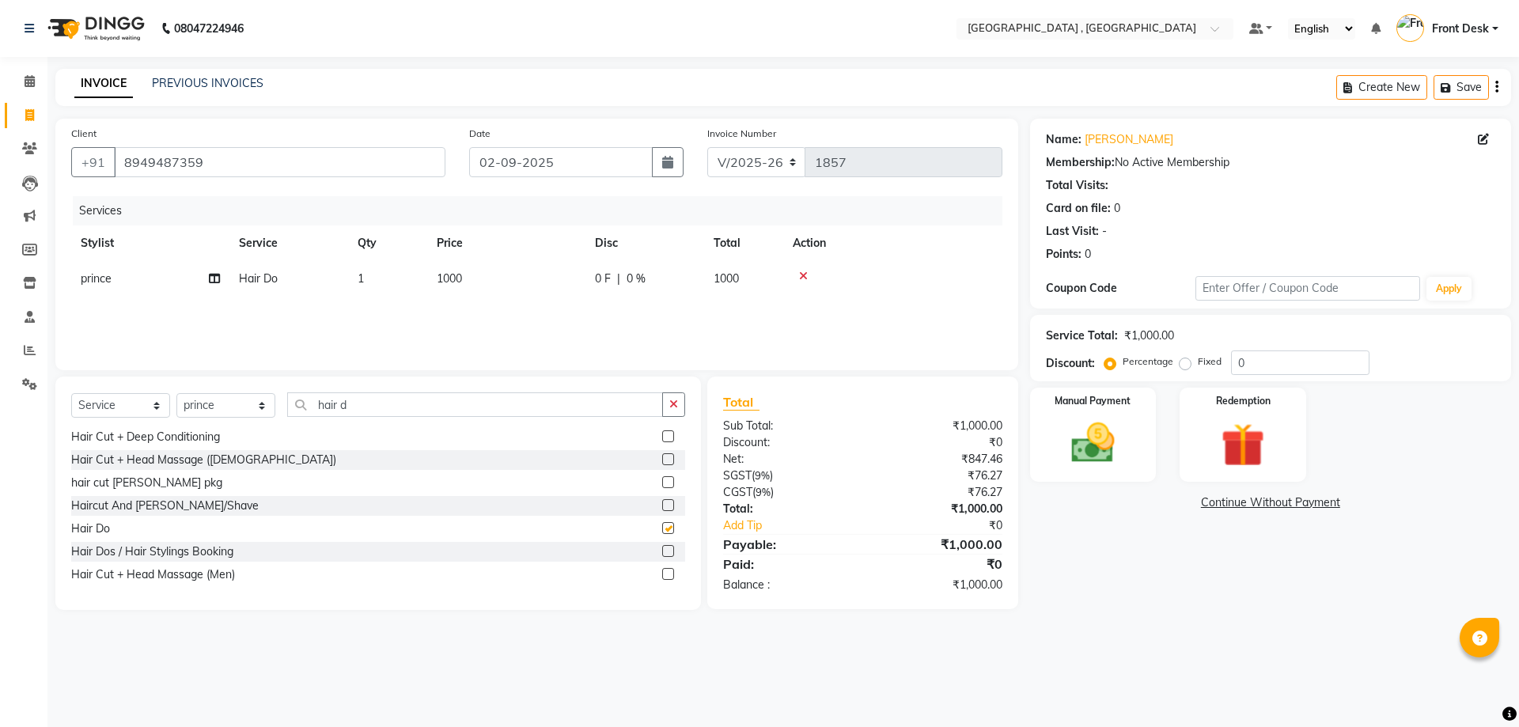
checkbox input "false"
click at [490, 286] on td "1000" at bounding box center [506, 279] width 158 height 36
select select "32535"
drag, startPoint x: 589, startPoint y: 278, endPoint x: 150, endPoint y: 301, distance: 440.4
click at [150, 301] on tr "anand anil anuj anuja mam ashok diksha Front Desk manpreet Noshad prince rajni …" at bounding box center [536, 291] width 931 height 60
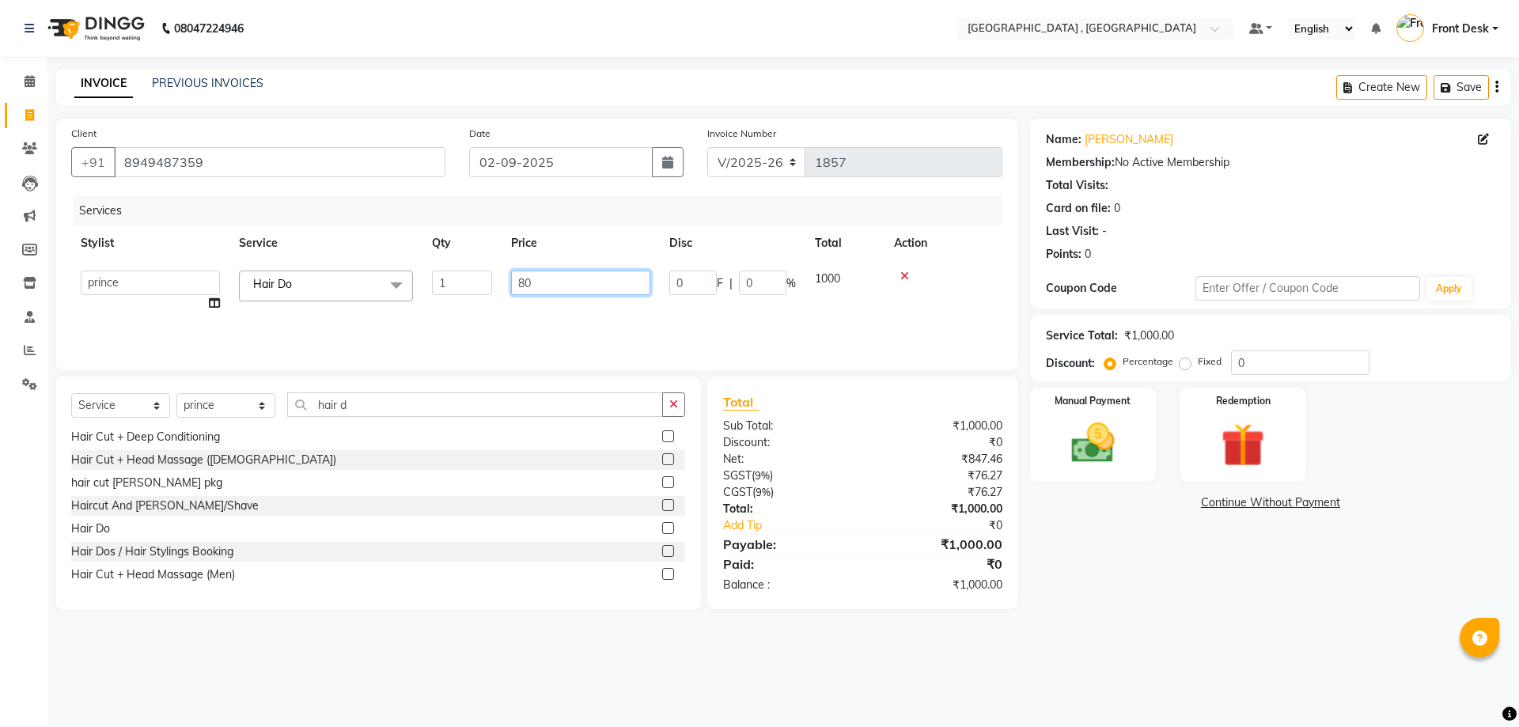
type input "800"
click at [394, 320] on div "Services Stylist Service Qty Price Disc Total Action anand anil anuj anuja mam …" at bounding box center [536, 275] width 931 height 158
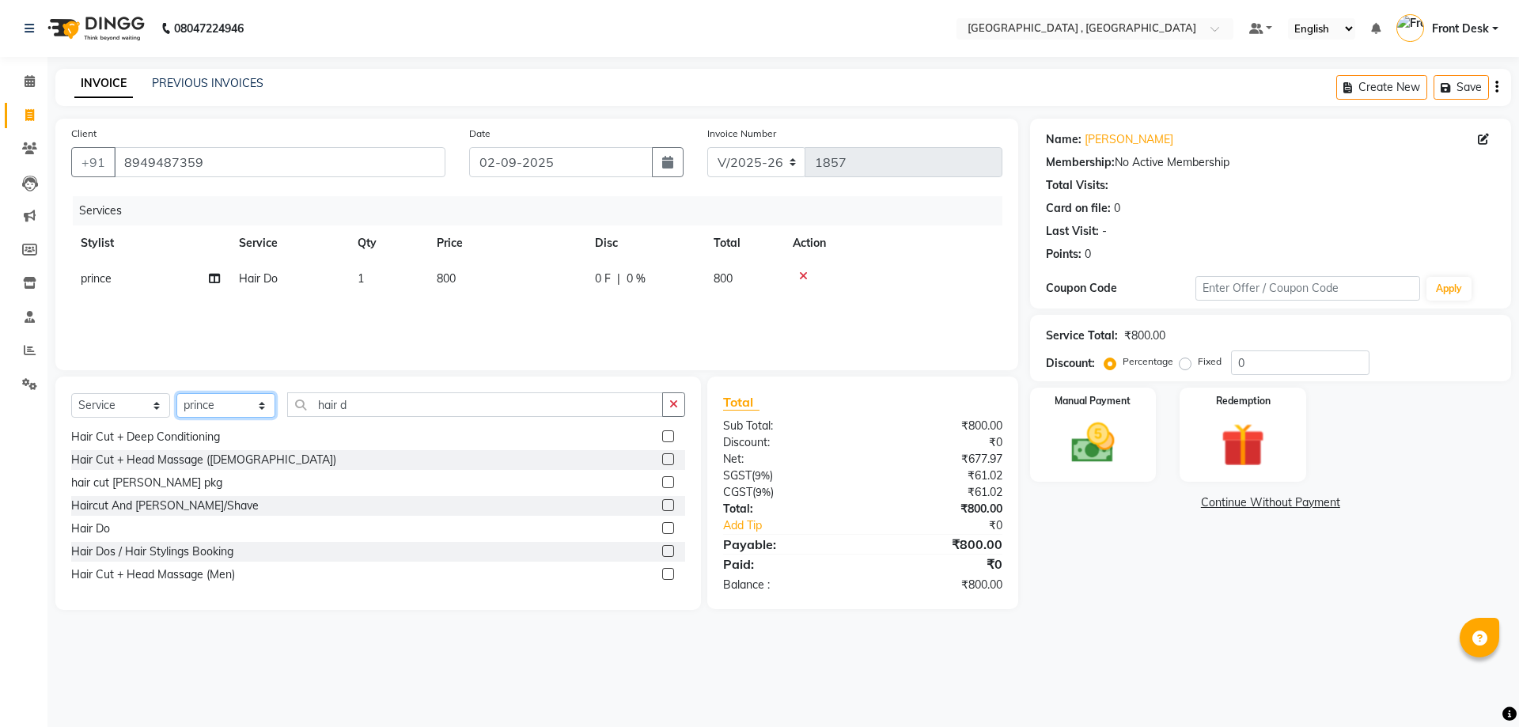
click at [235, 416] on select "Select Stylist anand anil anuj anuja mam ashok diksha Front Desk manpreet Nosha…" at bounding box center [225, 405] width 99 height 25
select select "32308"
click at [176, 393] on select "Select Stylist anand anil anuj anuja mam ashok diksha Front Desk manpreet Nosha…" at bounding box center [225, 405] width 99 height 25
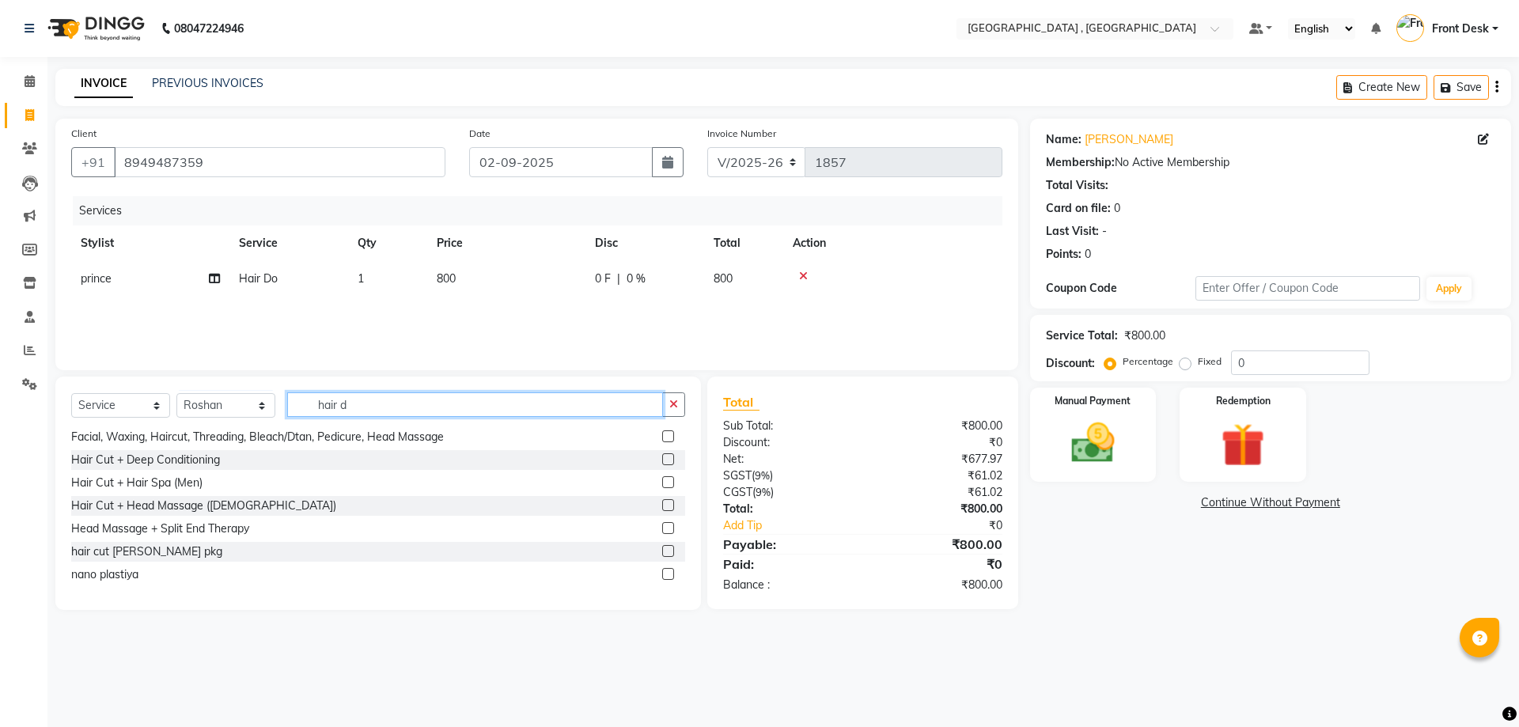
drag, startPoint x: 361, startPoint y: 401, endPoint x: 296, endPoint y: 384, distance: 67.2
click at [296, 384] on div "Select Service Product Membership Package Voucher Prepaid Gift Card Select Styl…" at bounding box center [378, 493] width 646 height 233
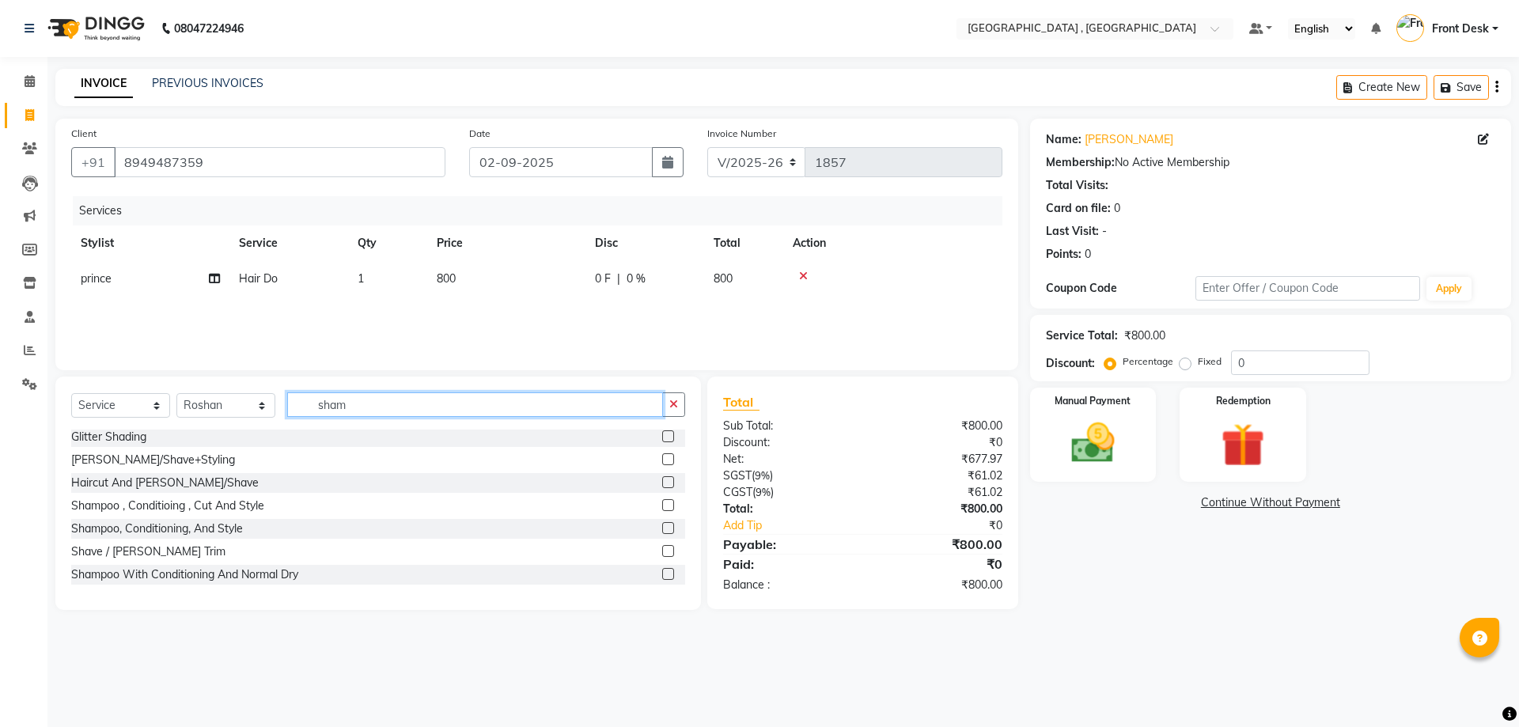
scroll to position [0, 0]
type input "shampo"
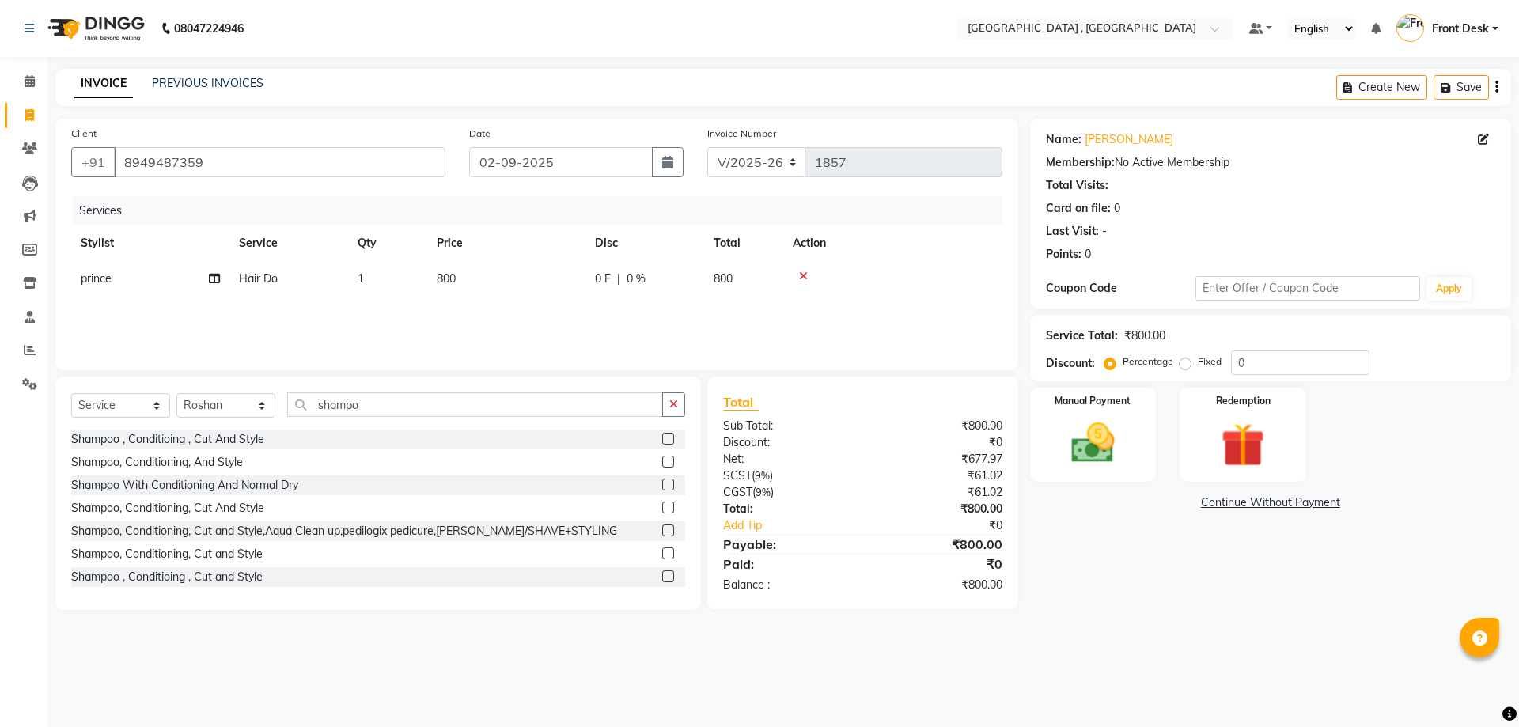
click at [650, 439] on div "Shampoo , Conditioing , Cut And Style" at bounding box center [378, 440] width 614 height 20
click at [662, 440] on label at bounding box center [668, 439] width 12 height 12
click at [662, 440] on input "checkbox" at bounding box center [667, 439] width 10 height 10
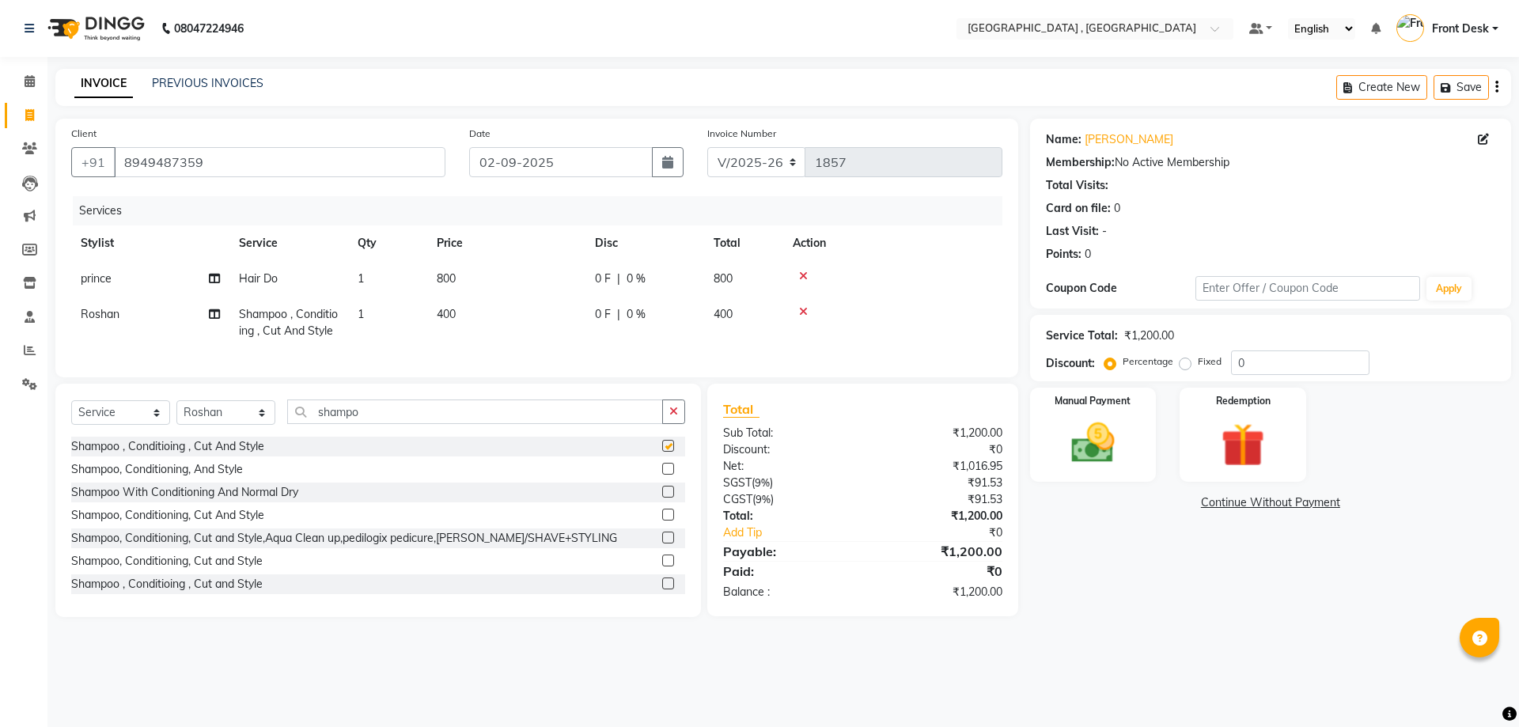
checkbox input "false"
click at [479, 292] on td "800" at bounding box center [506, 279] width 158 height 36
select select "32535"
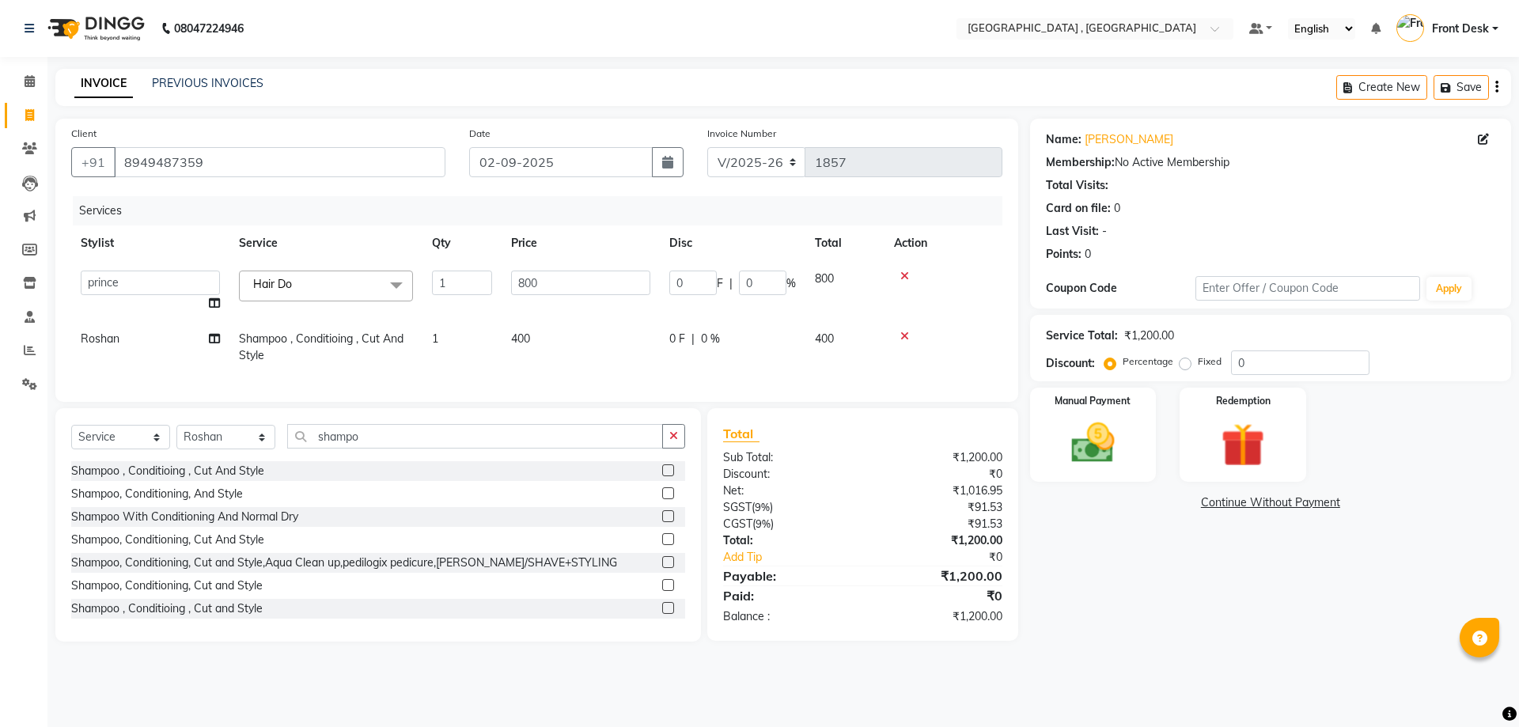
click at [540, 342] on td "400" at bounding box center [581, 347] width 158 height 52
select select "32308"
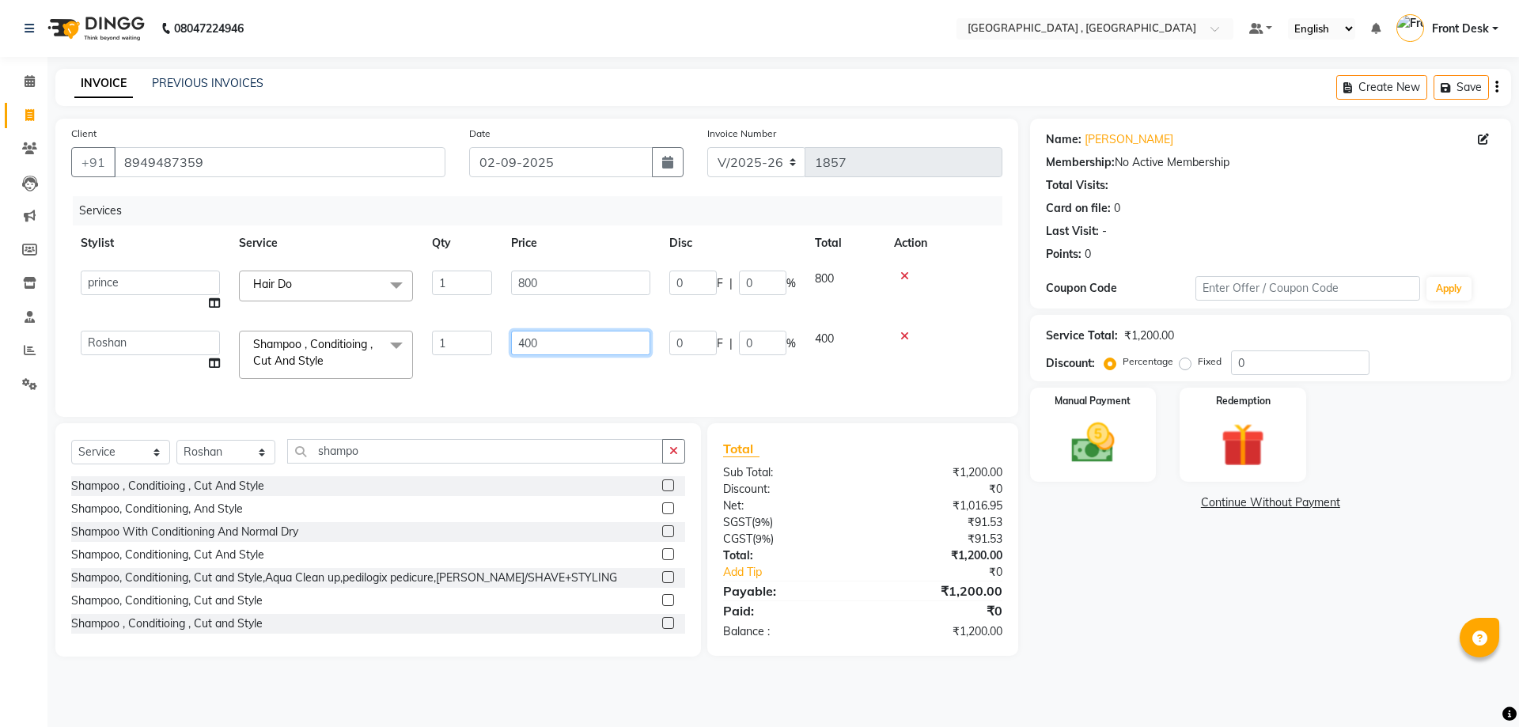
click at [526, 338] on input "400" at bounding box center [580, 343] width 139 height 25
type input "1000"
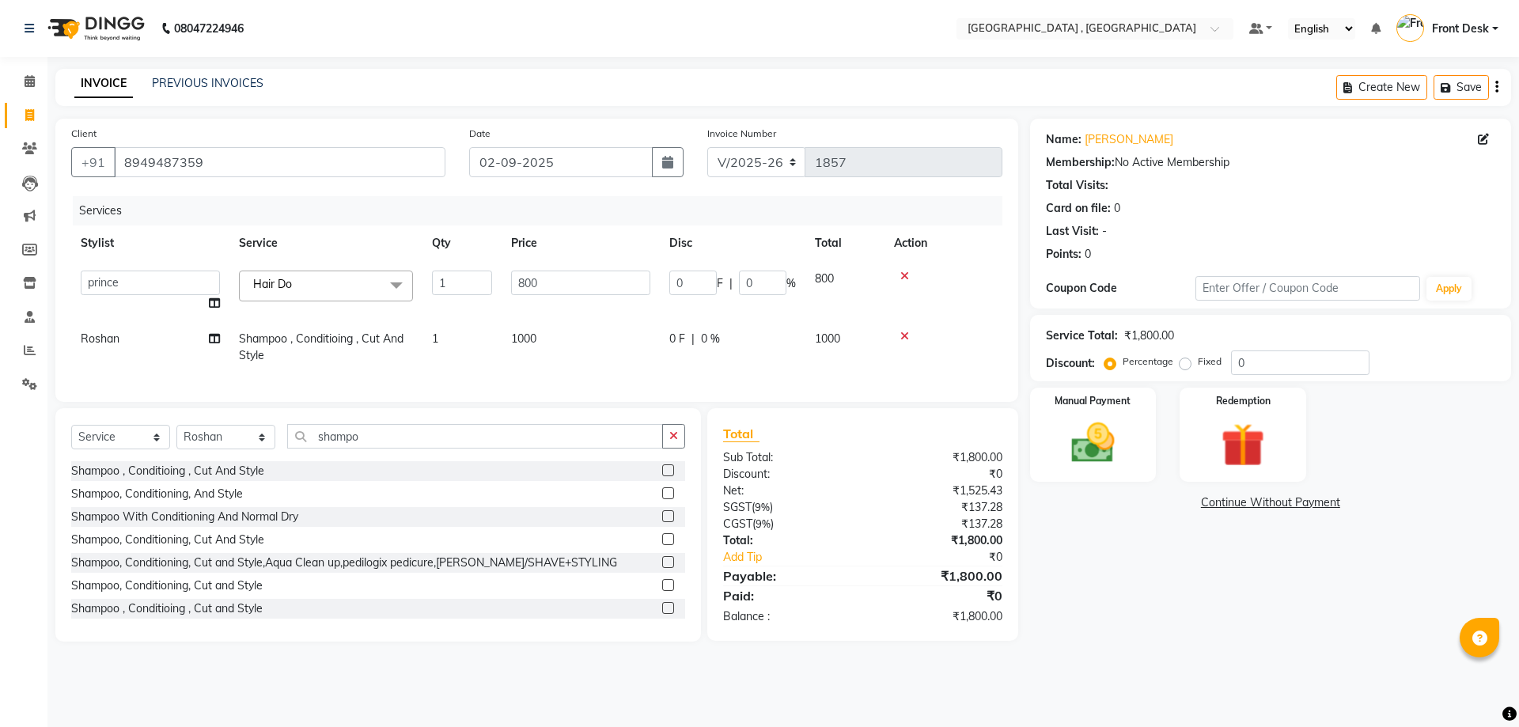
click at [836, 379] on div "Services Stylist Service Qty Price Disc Total Action anand anil anuj anuja mam …" at bounding box center [536, 291] width 931 height 190
click at [1051, 424] on div "Manual Payment" at bounding box center [1092, 434] width 131 height 97
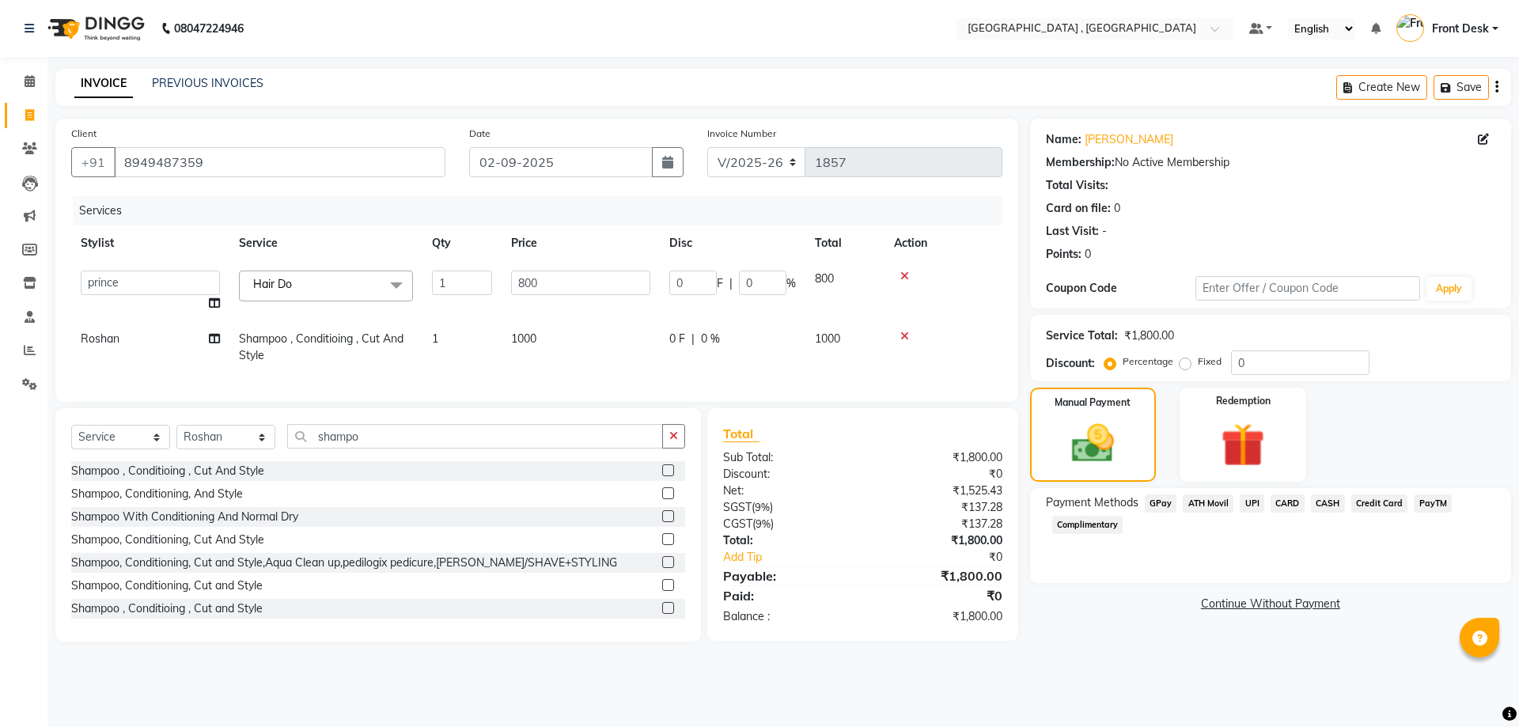
click at [1257, 502] on span "UPI" at bounding box center [1252, 503] width 25 height 18
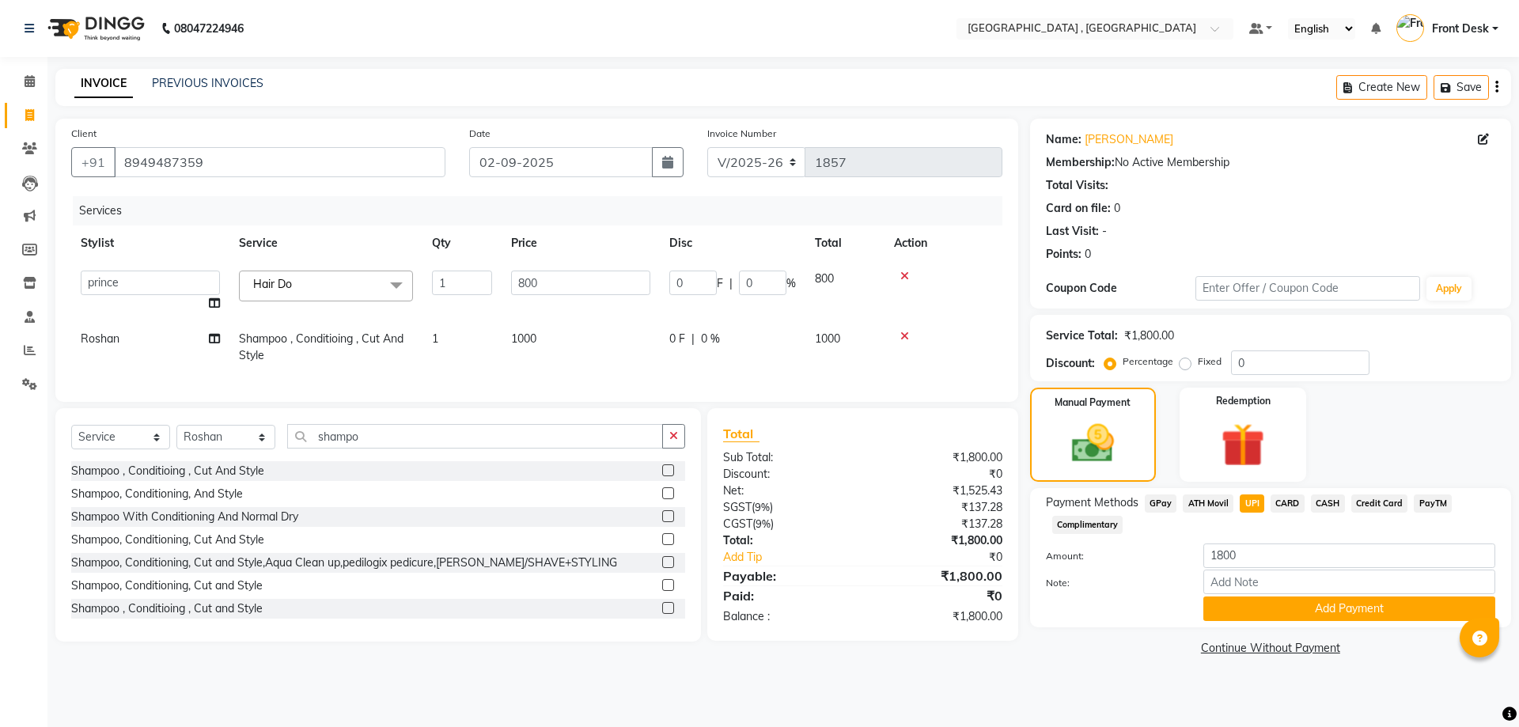
click at [1274, 626] on div "Payment Methods GPay ATH Movil UPI CARD CASH Credit Card PayTM Complimentary Am…" at bounding box center [1270, 557] width 481 height 139
click at [1286, 607] on button "Add Payment" at bounding box center [1349, 608] width 292 height 25
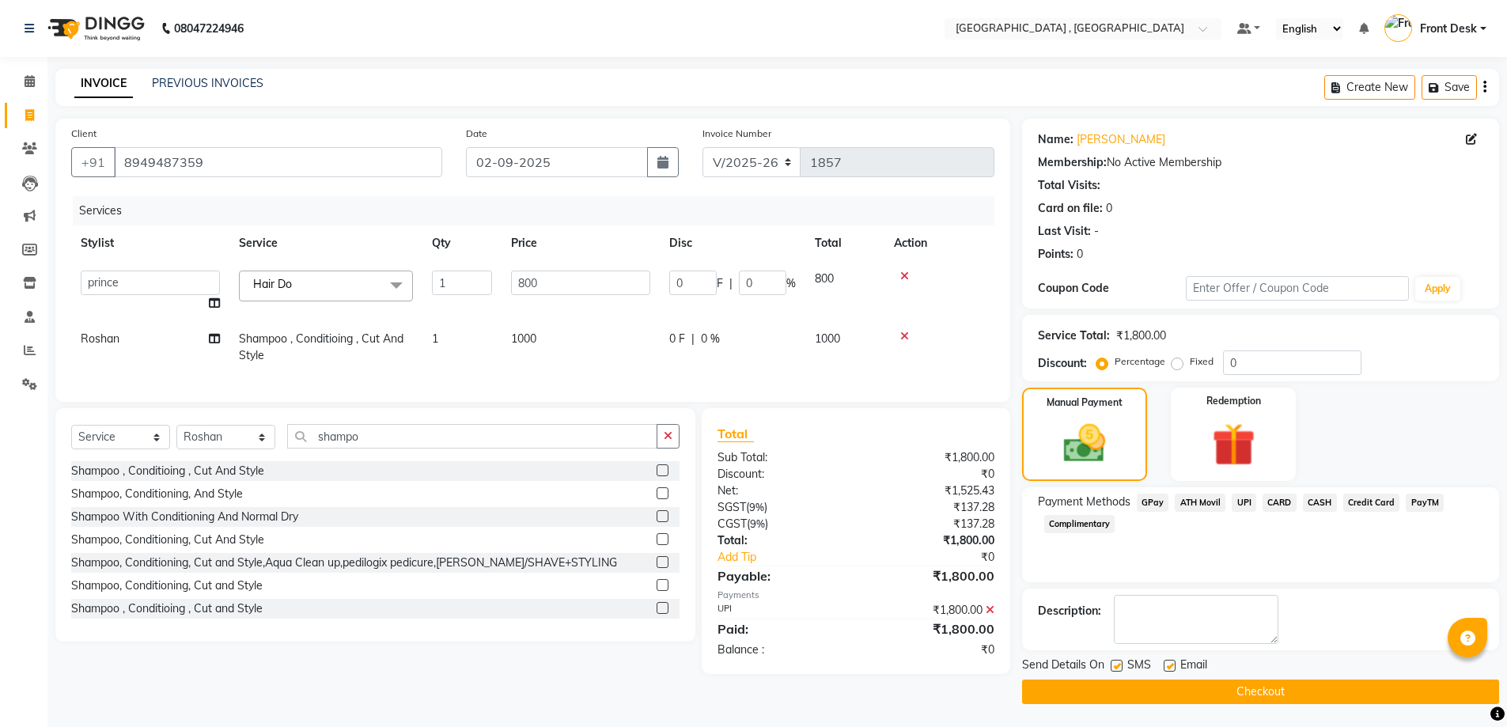
click at [1271, 687] on button "Checkout" at bounding box center [1260, 692] width 477 height 25
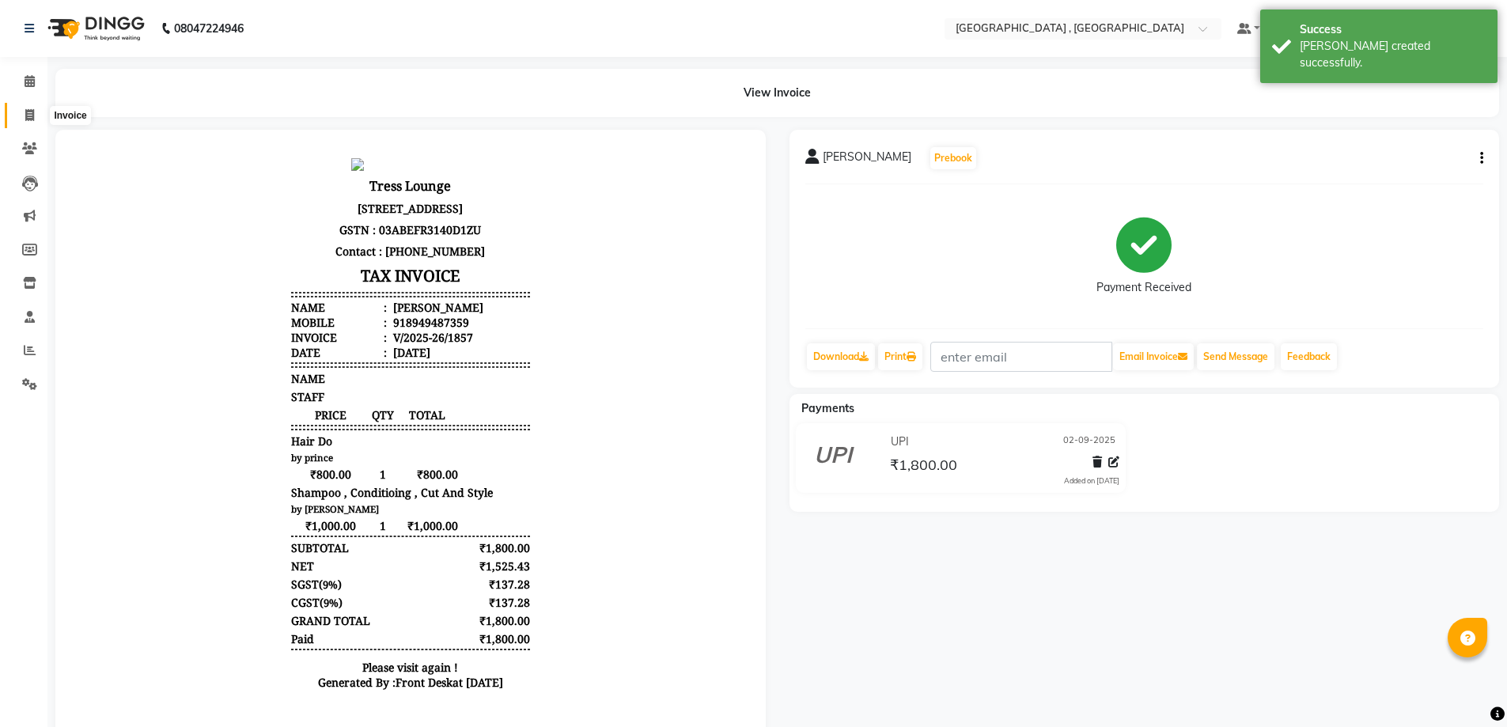
click at [36, 114] on span at bounding box center [30, 116] width 28 height 18
select select "service"
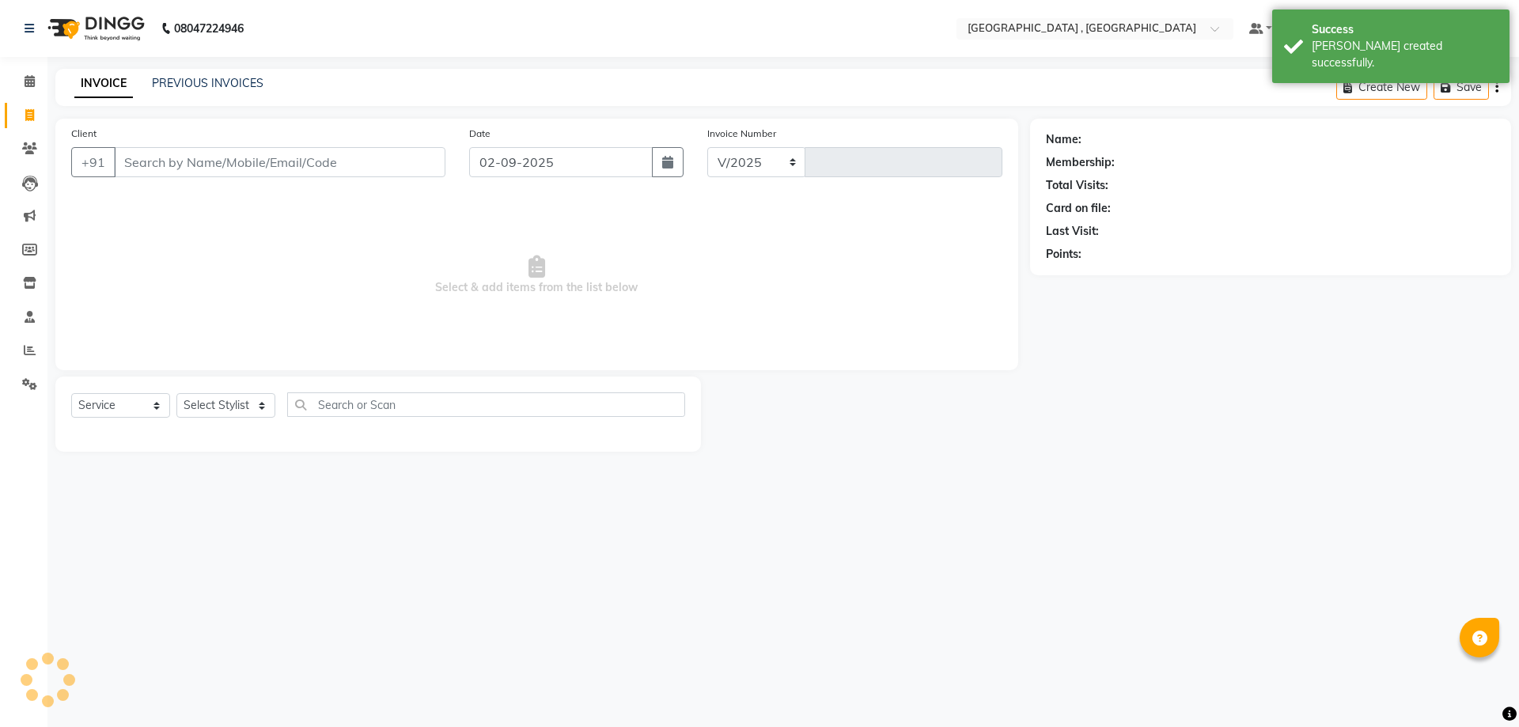
select select "5111"
type input "1858"
click at [160, 82] on link "PREVIOUS INVOICES" at bounding box center [208, 83] width 112 height 14
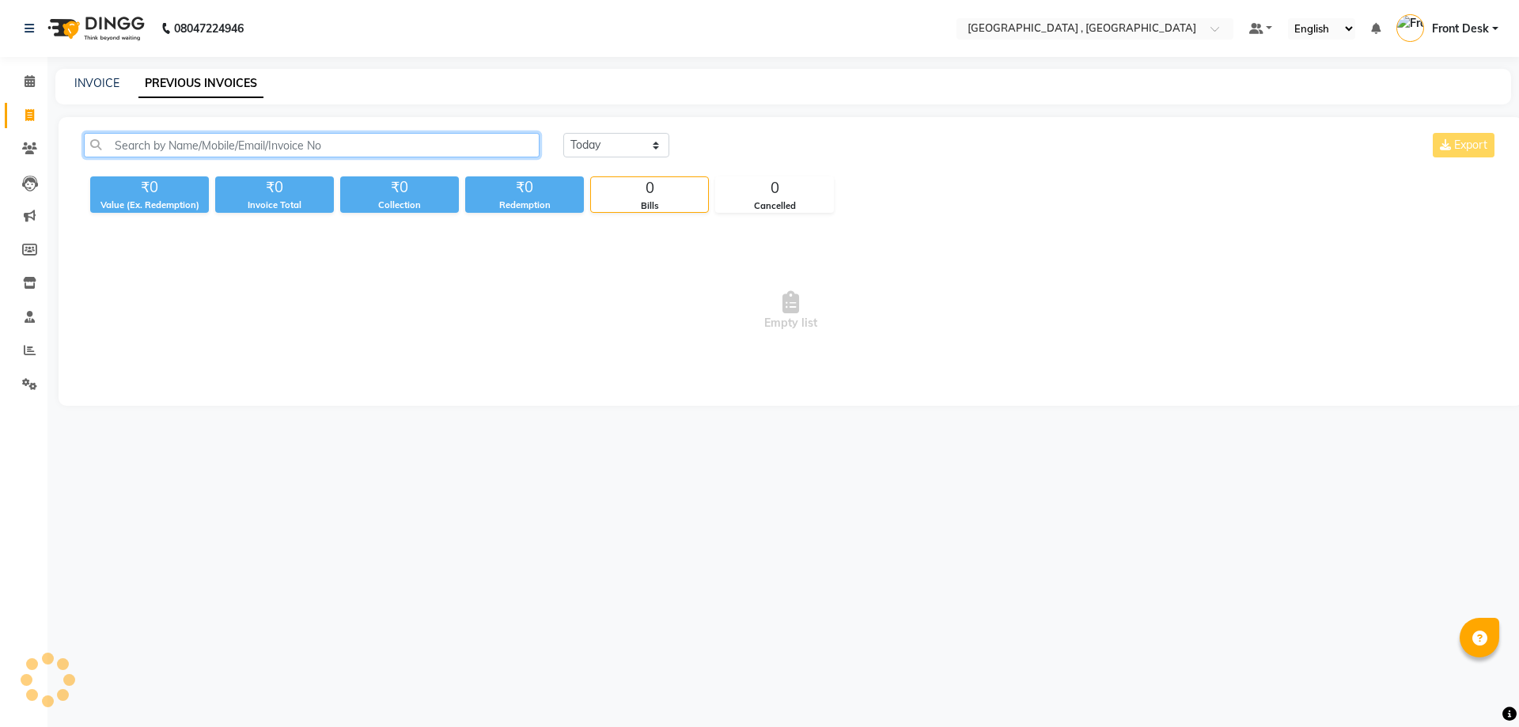
click at [195, 144] on input "text" at bounding box center [312, 145] width 456 height 25
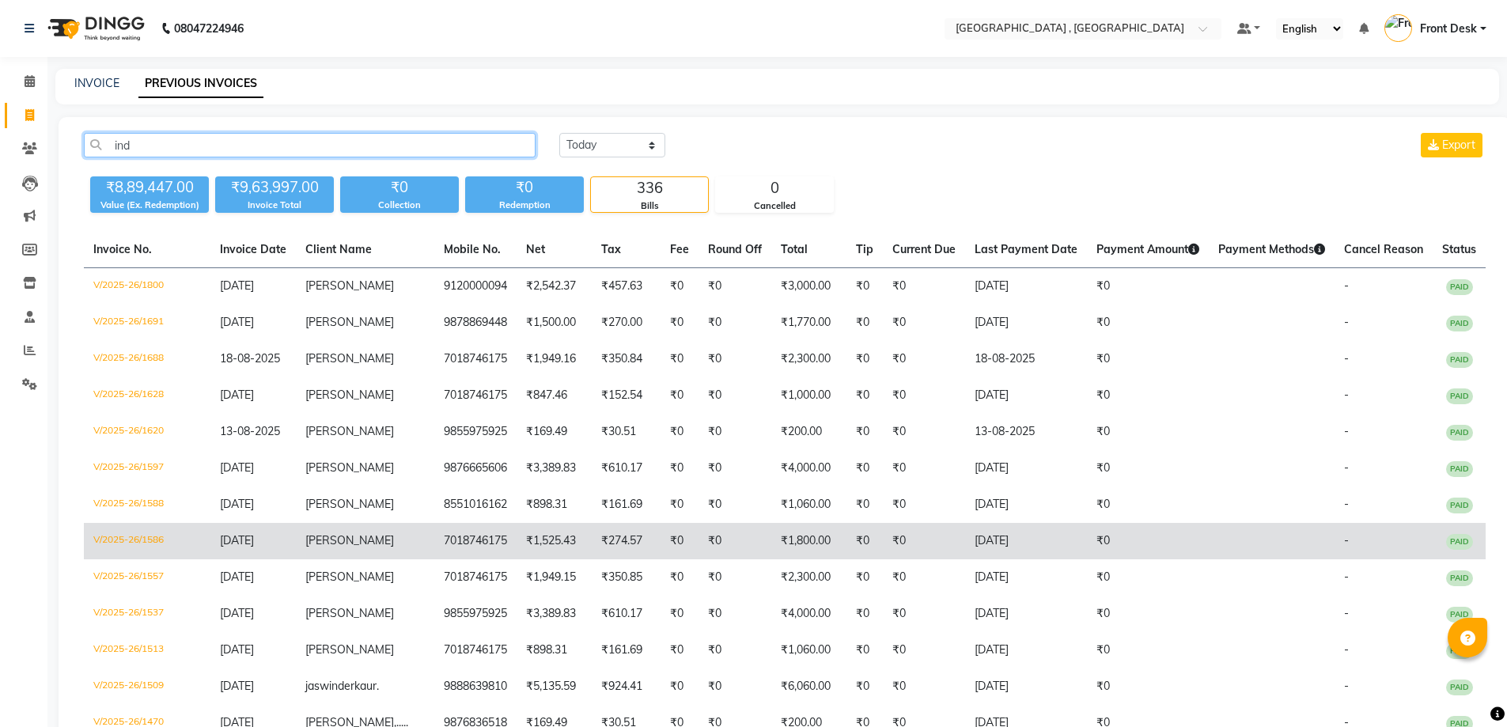
type input "ind"
click at [638, 559] on td "₹274.57" at bounding box center [626, 541] width 69 height 36
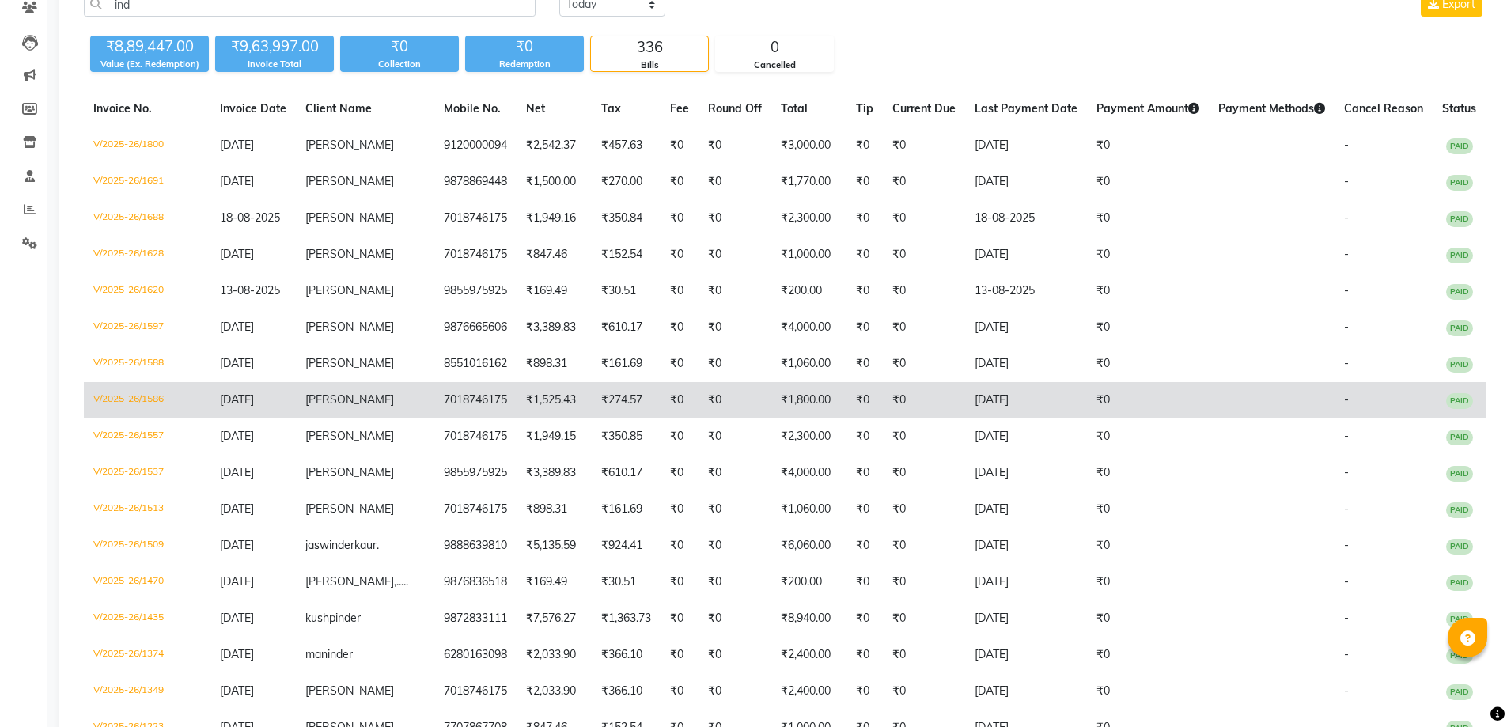
scroll to position [158, 0]
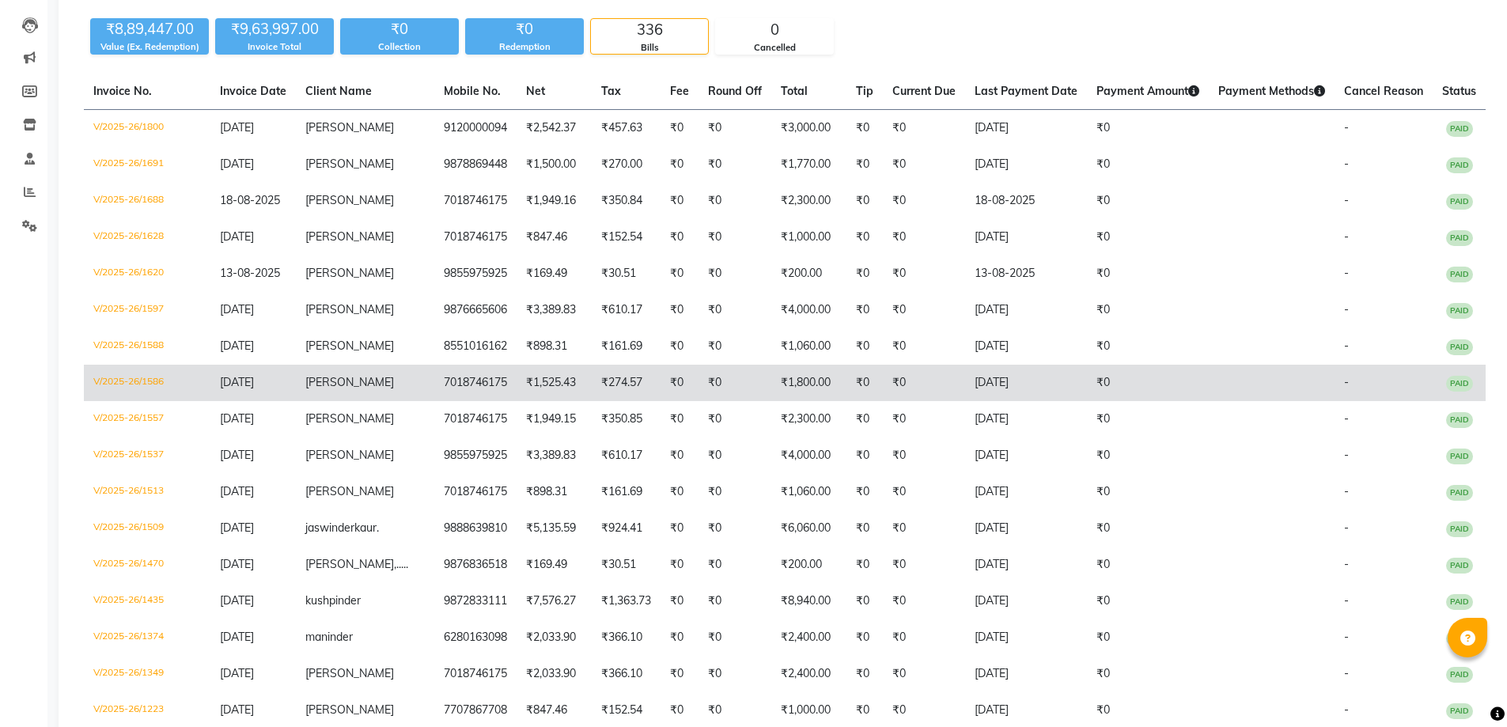
click at [772, 401] on td "₹1,800.00" at bounding box center [808, 383] width 75 height 36
